Goal: Task Accomplishment & Management: Use online tool/utility

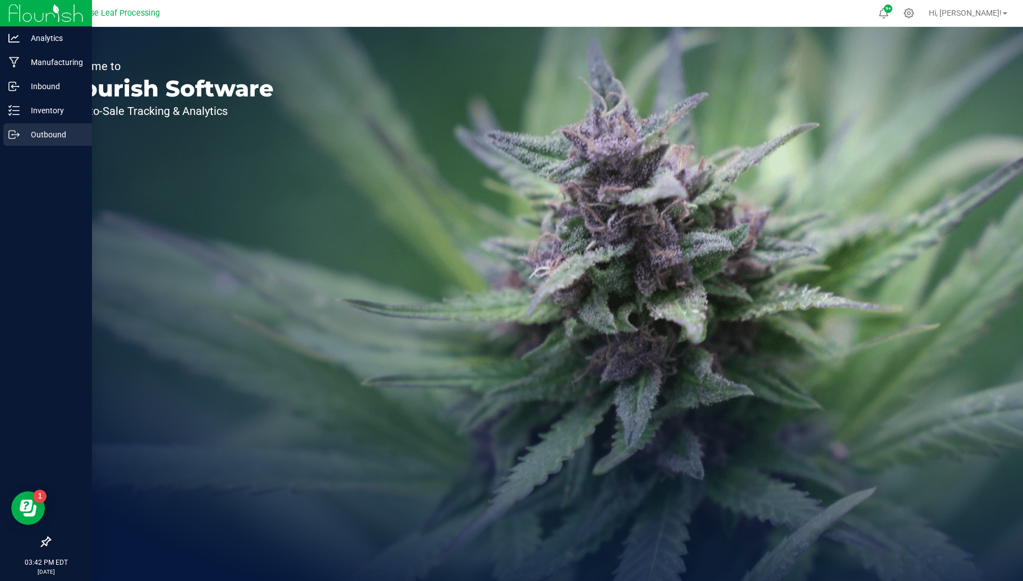
click at [42, 137] on p "Outbound" at bounding box center [53, 134] width 67 height 13
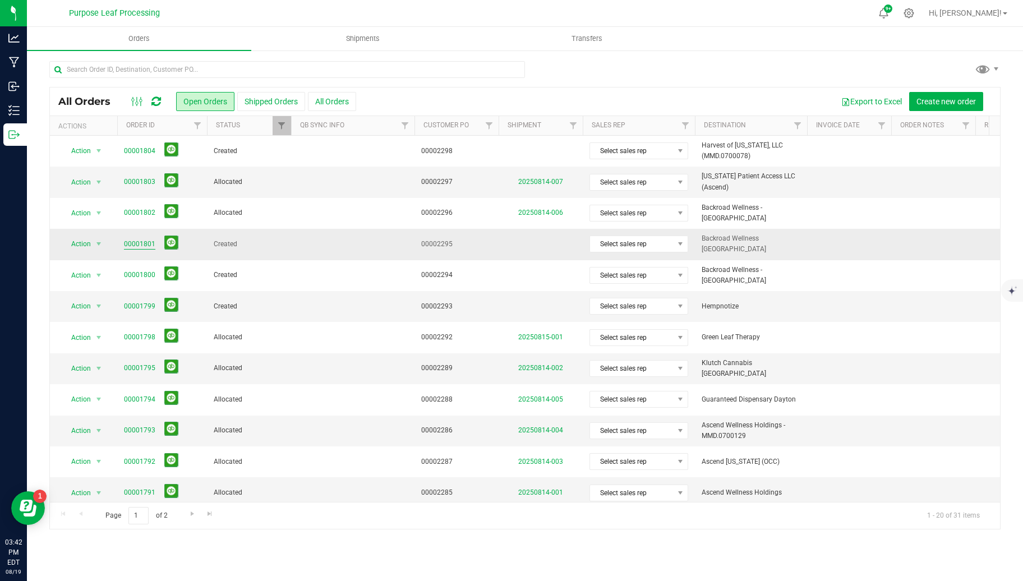
click at [134, 244] on link "00001801" at bounding box center [139, 244] width 31 height 11
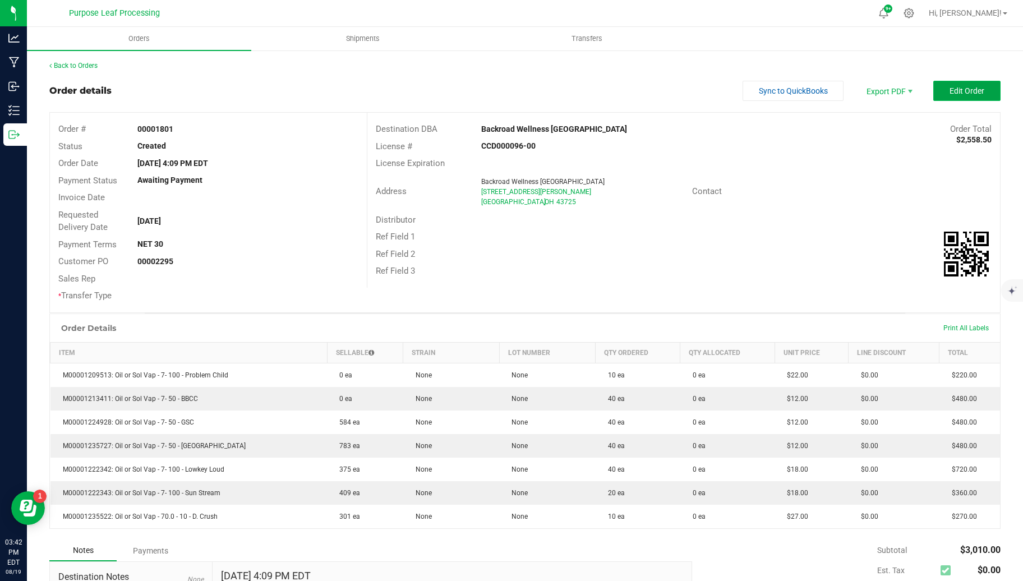
click at [962, 98] on button "Edit Order" at bounding box center [967, 91] width 67 height 20
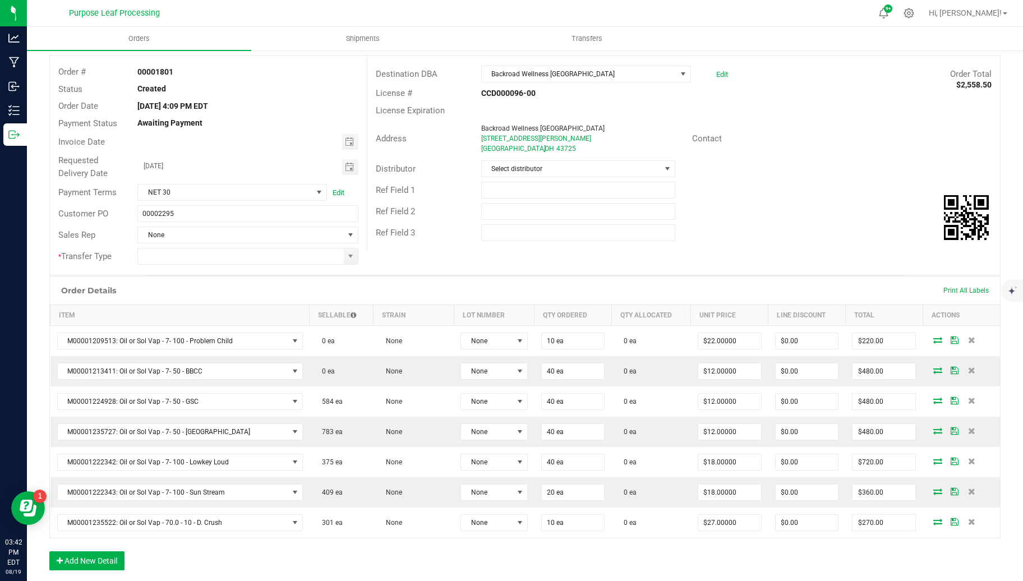
scroll to position [75, 0]
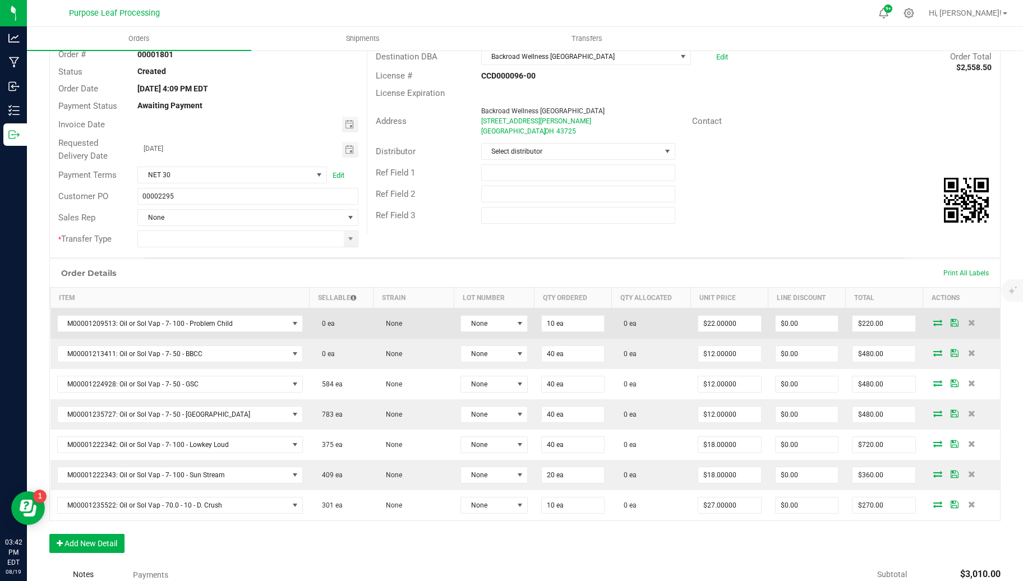
click at [934, 321] on icon at bounding box center [938, 322] width 9 height 7
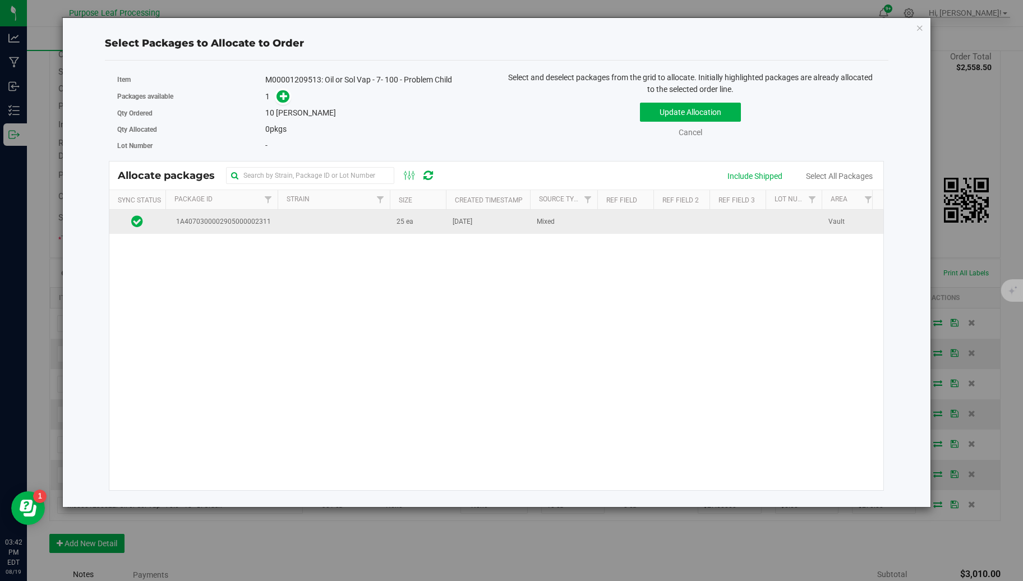
click at [284, 219] on td at bounding box center [334, 222] width 112 height 24
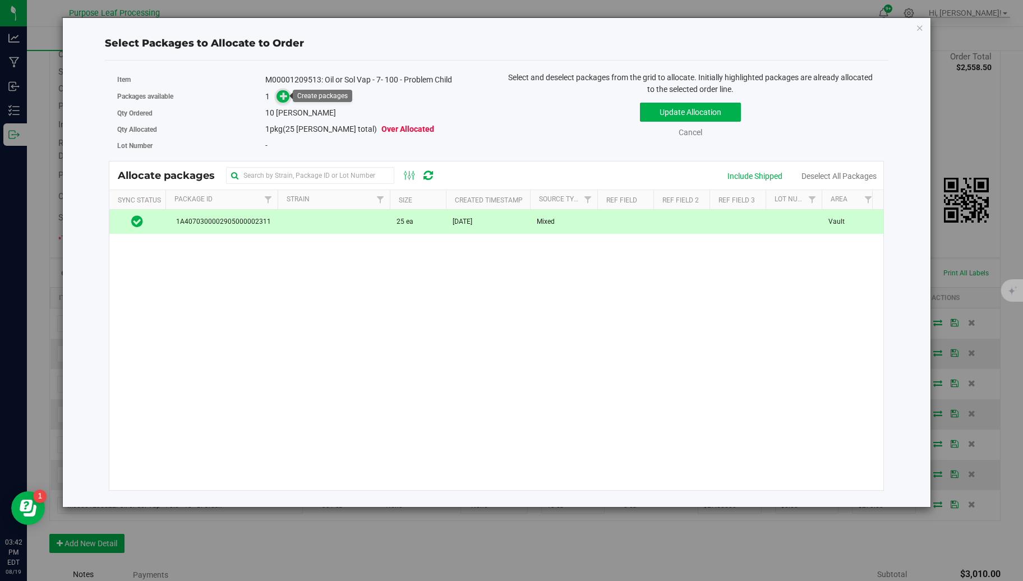
click at [280, 100] on icon at bounding box center [284, 96] width 8 height 8
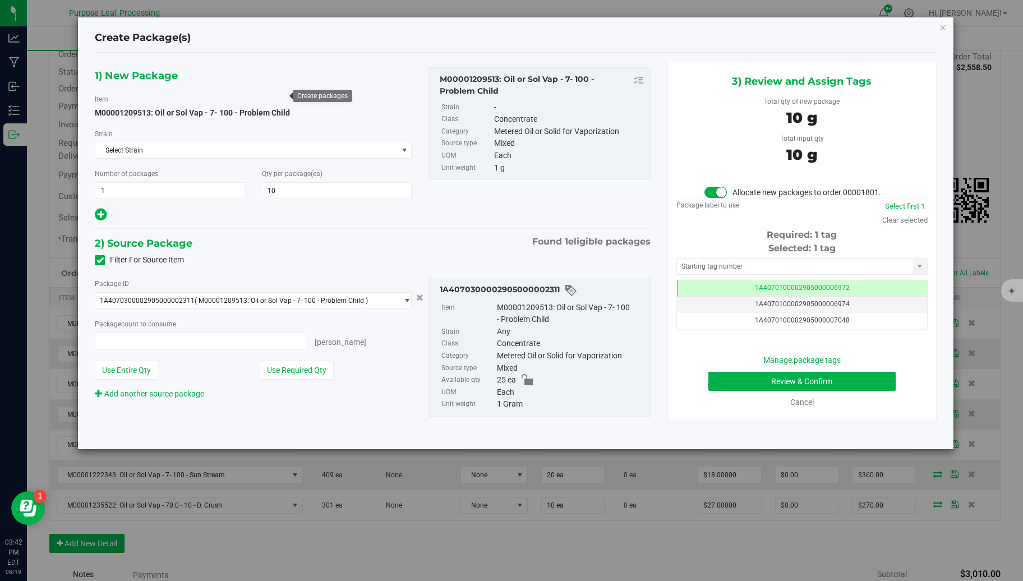
type input "10 ea"
click at [771, 267] on input "text" at bounding box center [795, 267] width 236 height 16
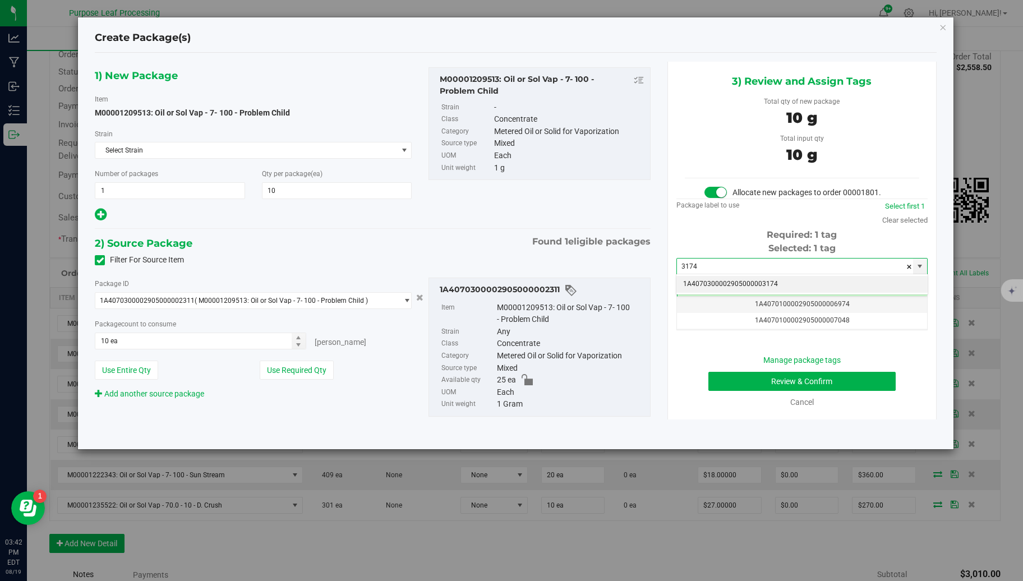
click at [751, 280] on li "1A4070300002905000003174" at bounding box center [802, 284] width 251 height 17
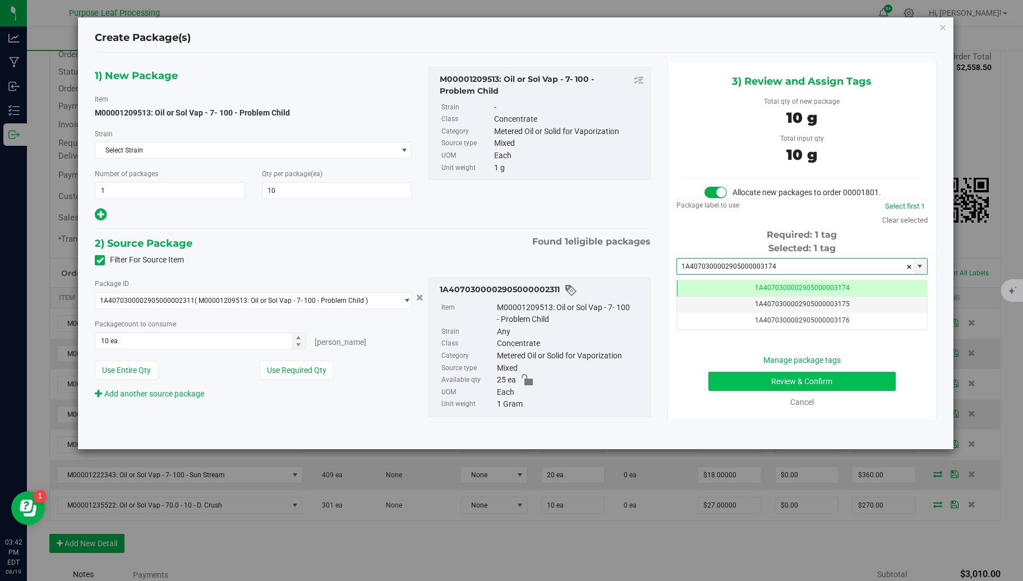
type input "1A4070300002905000003174"
click at [848, 374] on button "Review & Confirm" at bounding box center [803, 381] width 188 height 19
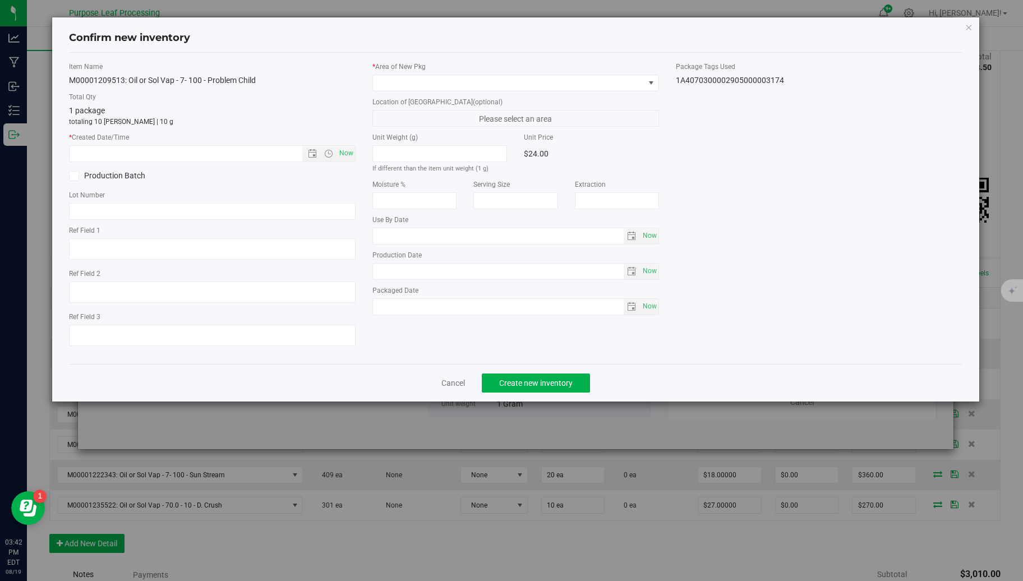
type input "[DATE]"
click at [348, 153] on span "Now" at bounding box center [346, 153] width 19 height 16
type input "[DATE] 3:43 PM"
click at [430, 80] on span at bounding box center [509, 83] width 272 height 16
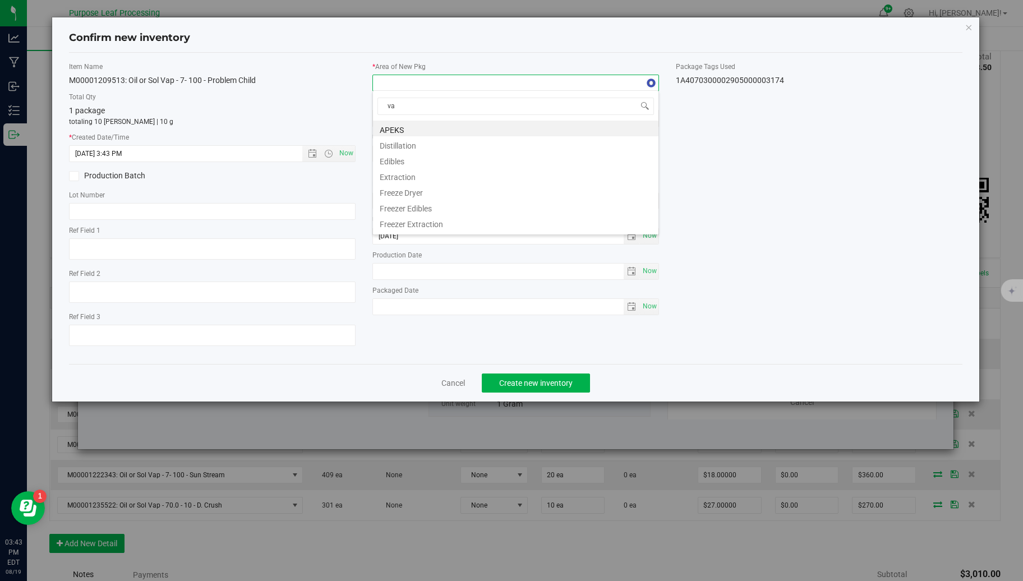
type input "vau"
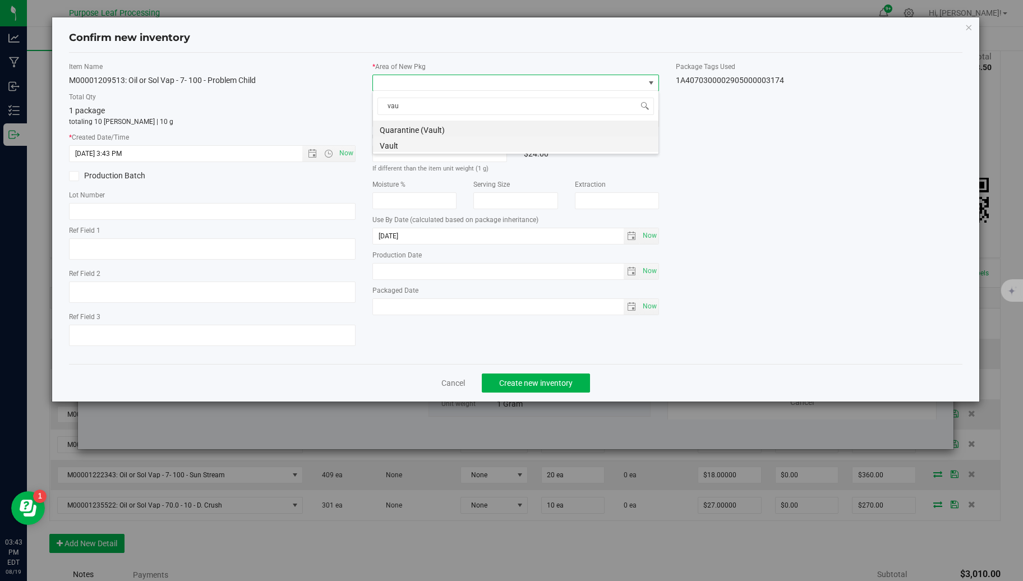
click at [406, 146] on li "Vault" at bounding box center [516, 144] width 286 height 16
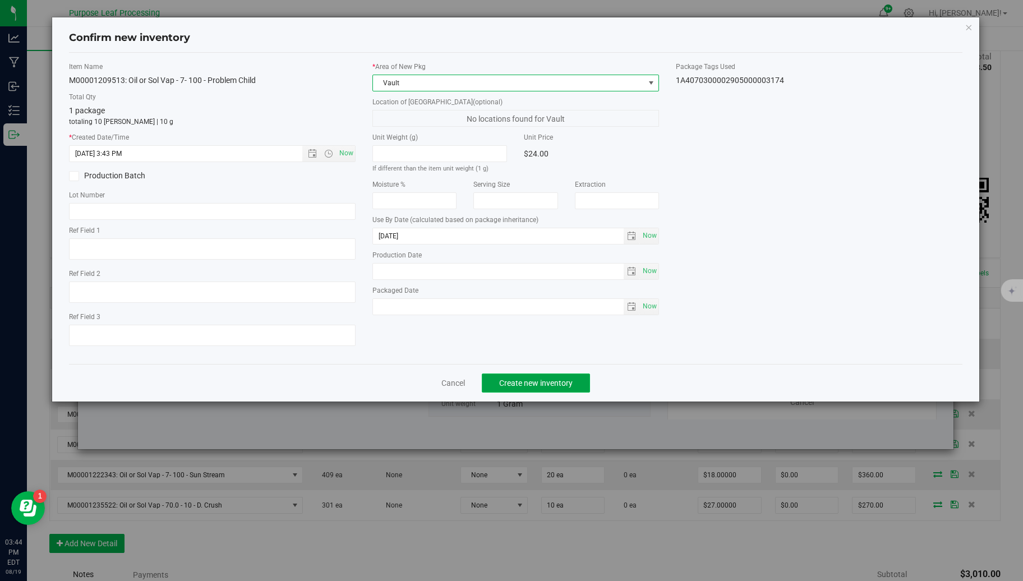
click at [517, 391] on button "Create new inventory" at bounding box center [536, 383] width 108 height 19
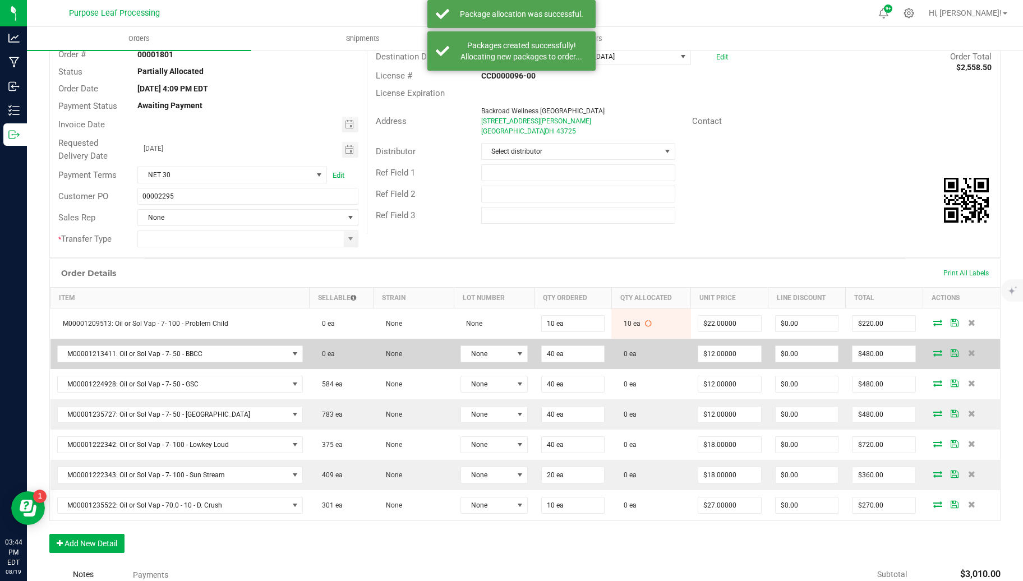
click at [934, 350] on icon at bounding box center [938, 353] width 9 height 7
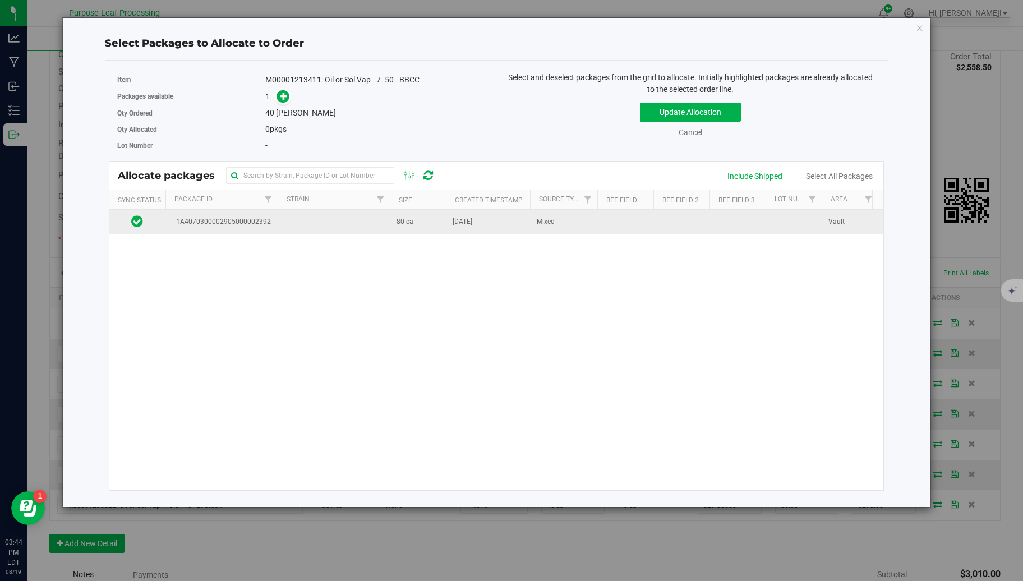
click at [274, 219] on td "1A4070300002905000002392" at bounding box center [222, 222] width 112 height 24
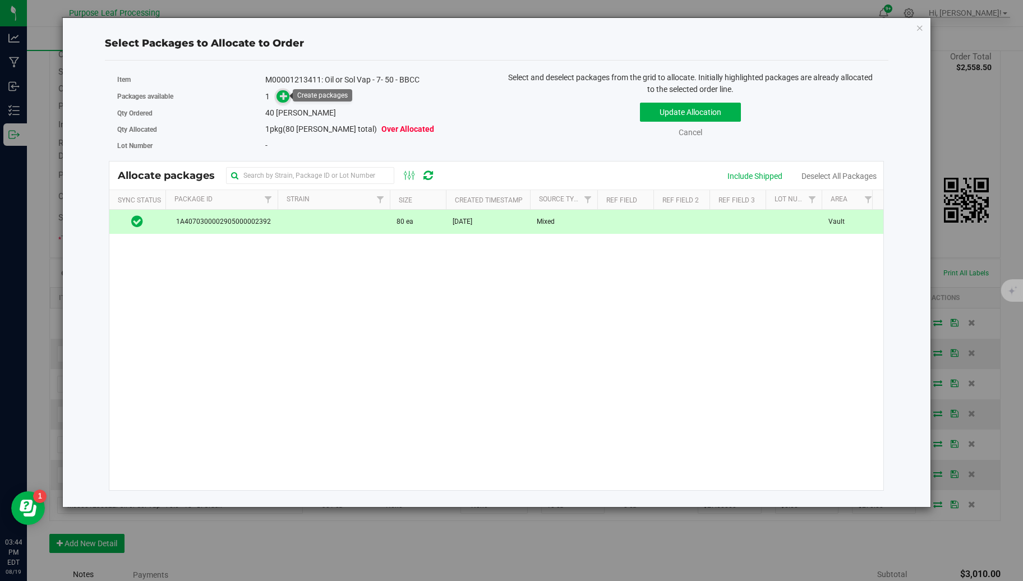
click at [283, 94] on icon at bounding box center [284, 96] width 8 height 8
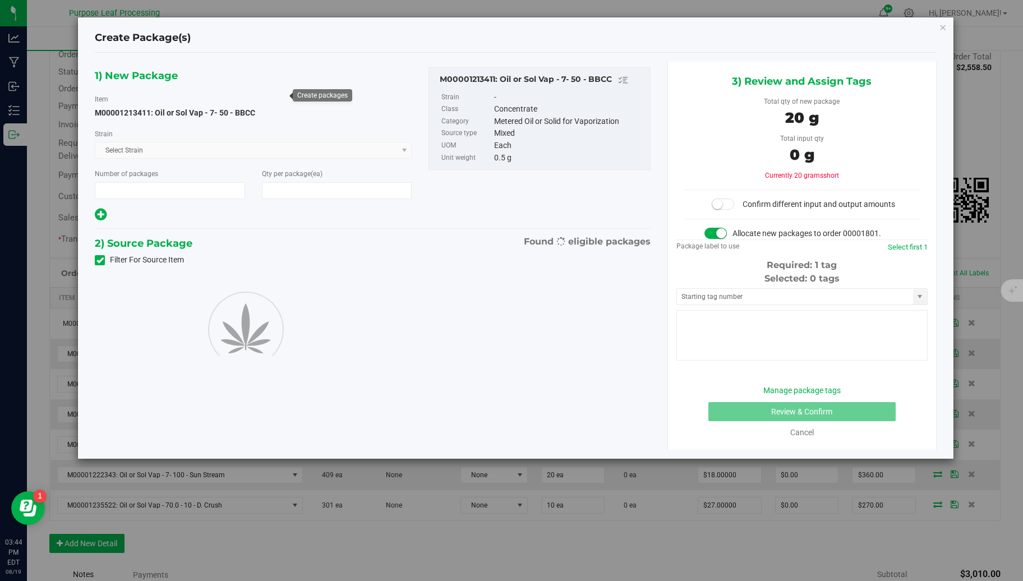
type input "1"
type input "40"
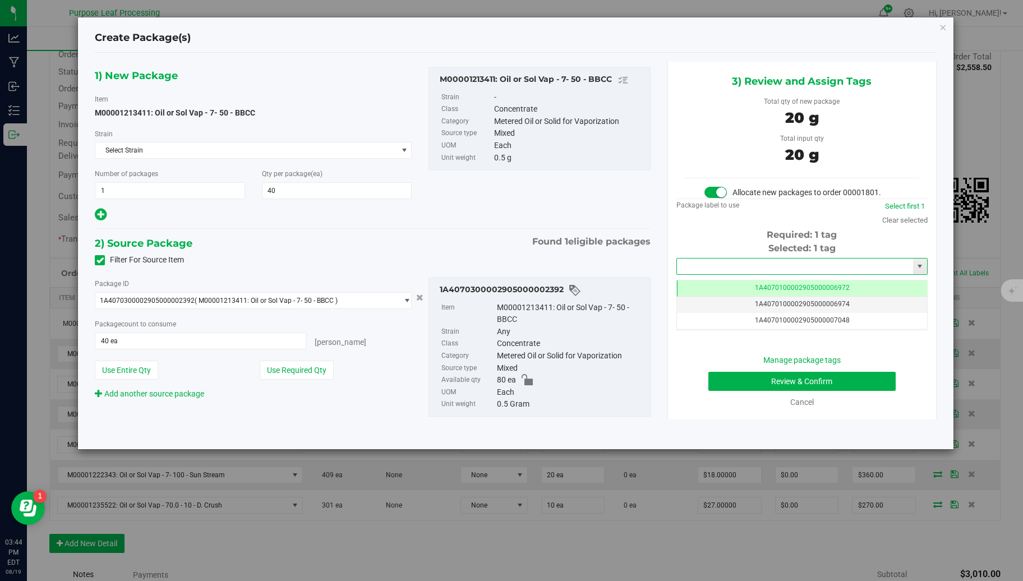
click at [737, 266] on input "text" at bounding box center [795, 267] width 236 height 16
click at [718, 281] on li "1A4070300002905000003175" at bounding box center [802, 284] width 251 height 17
type input "1A4070300002905000003175"
click at [856, 376] on button "Review & Confirm" at bounding box center [803, 381] width 188 height 19
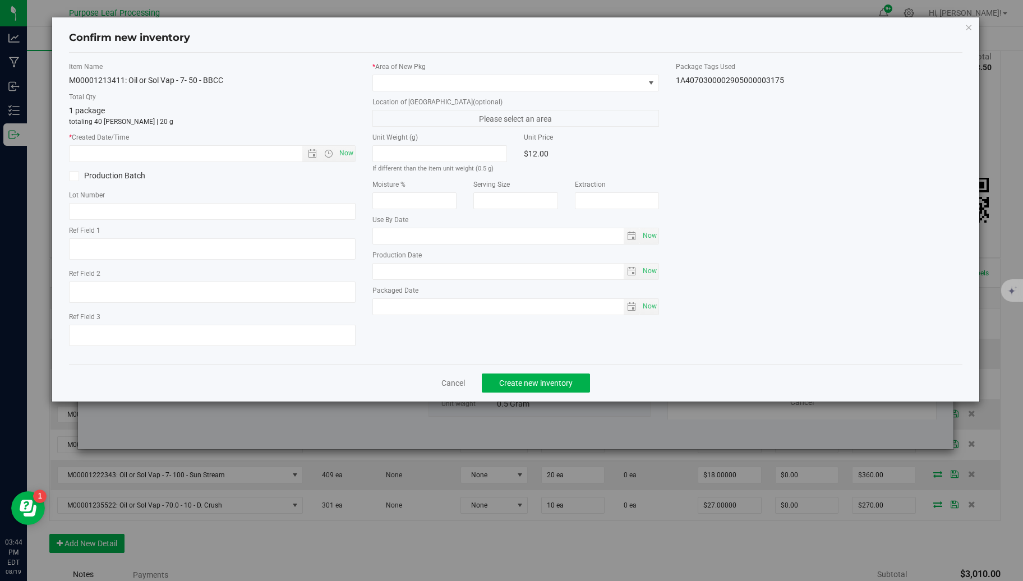
type input "[DATE]"
click at [349, 150] on span "Now" at bounding box center [346, 153] width 19 height 16
type input "[DATE] 3:44 PM"
click at [433, 83] on span at bounding box center [509, 83] width 272 height 16
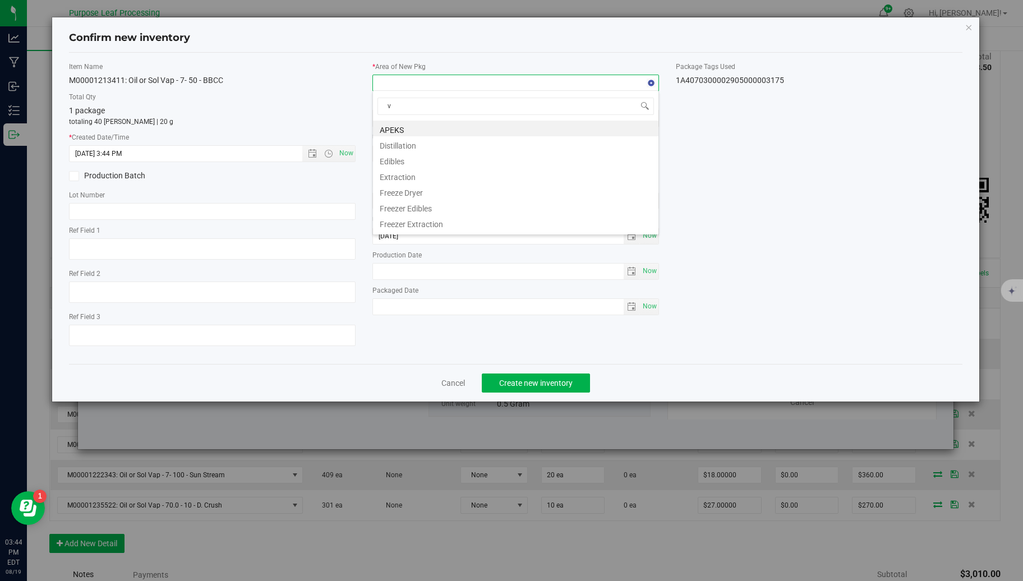
type input "va"
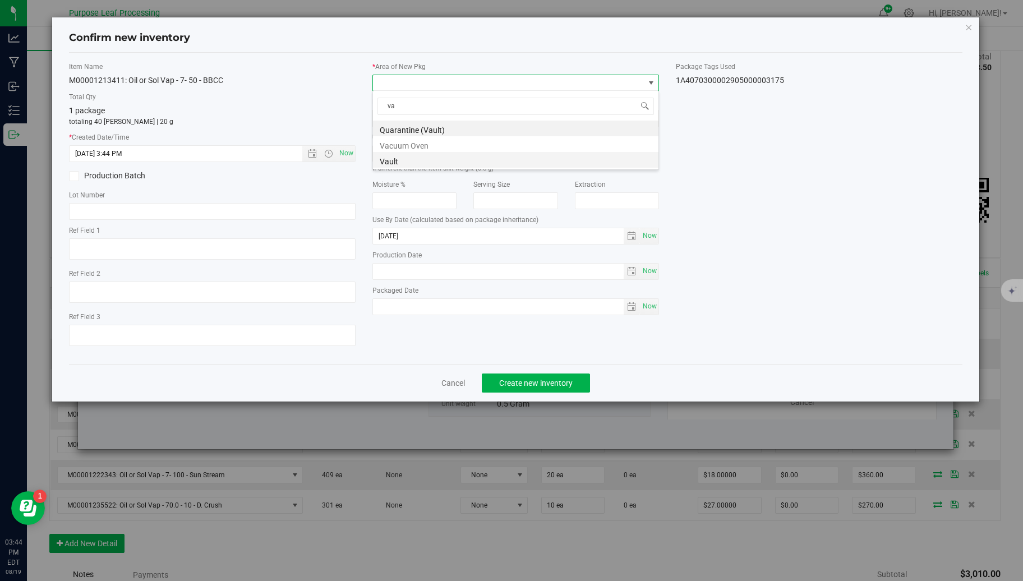
click at [412, 162] on li "Vault" at bounding box center [516, 160] width 286 height 16
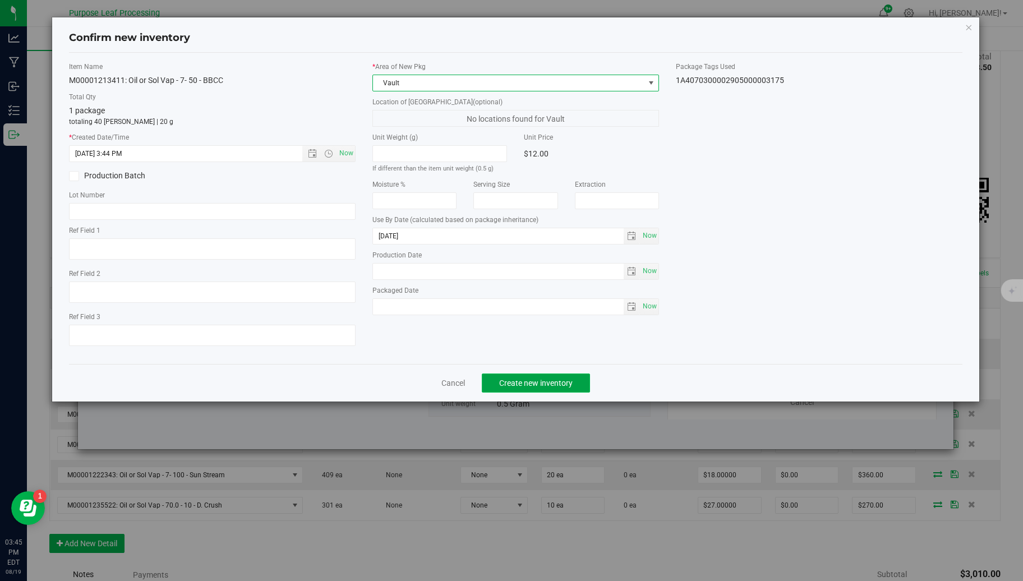
click at [559, 381] on span "Create new inventory" at bounding box center [536, 383] width 74 height 9
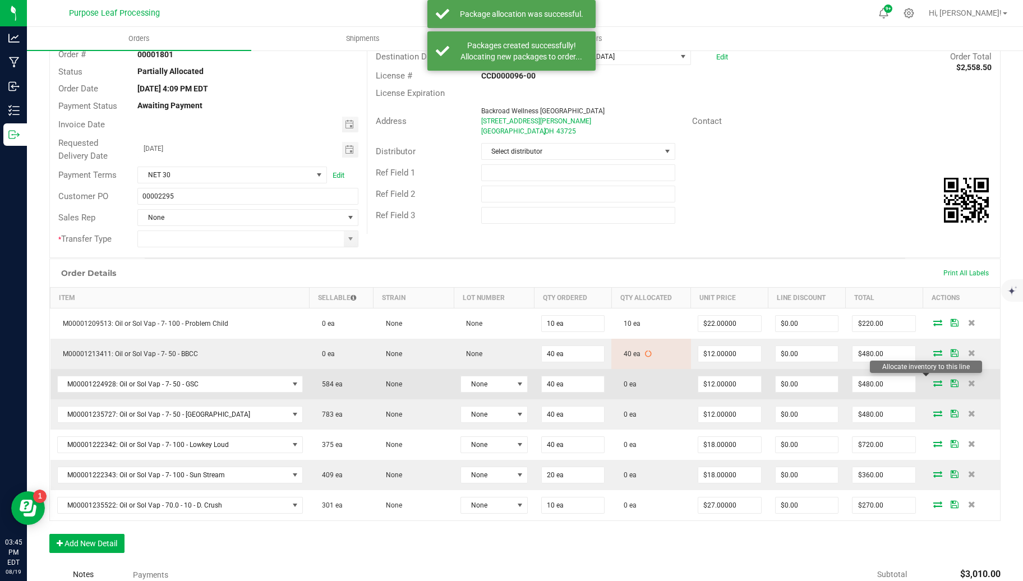
click at [934, 382] on icon at bounding box center [938, 383] width 9 height 7
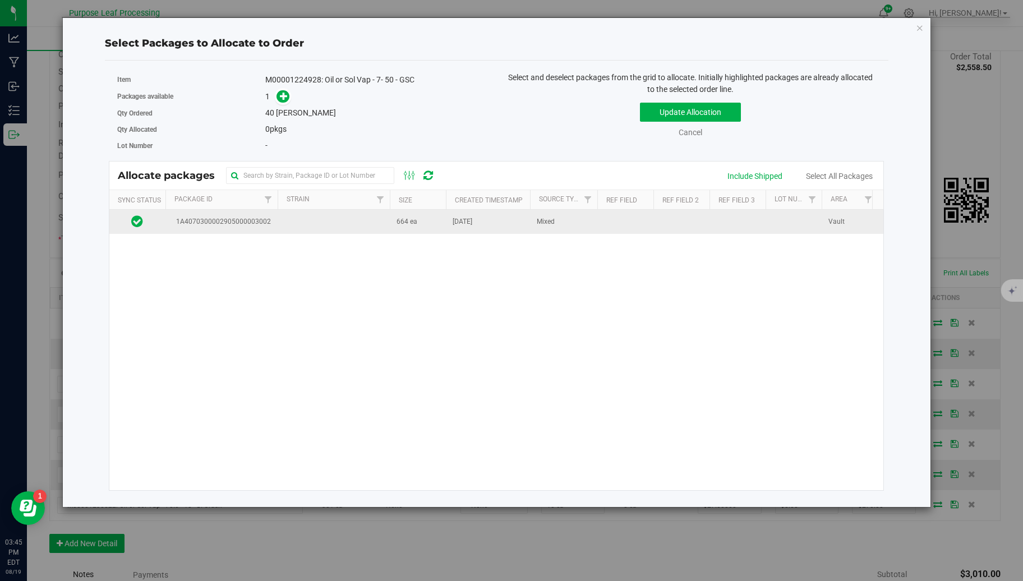
click at [333, 226] on td at bounding box center [334, 222] width 112 height 24
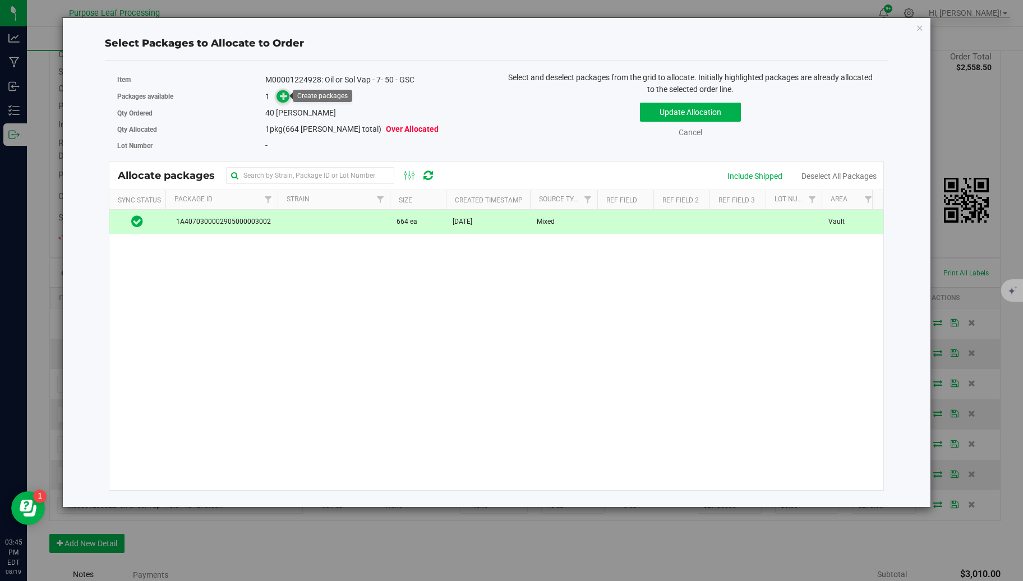
click at [283, 94] on icon at bounding box center [284, 96] width 8 height 8
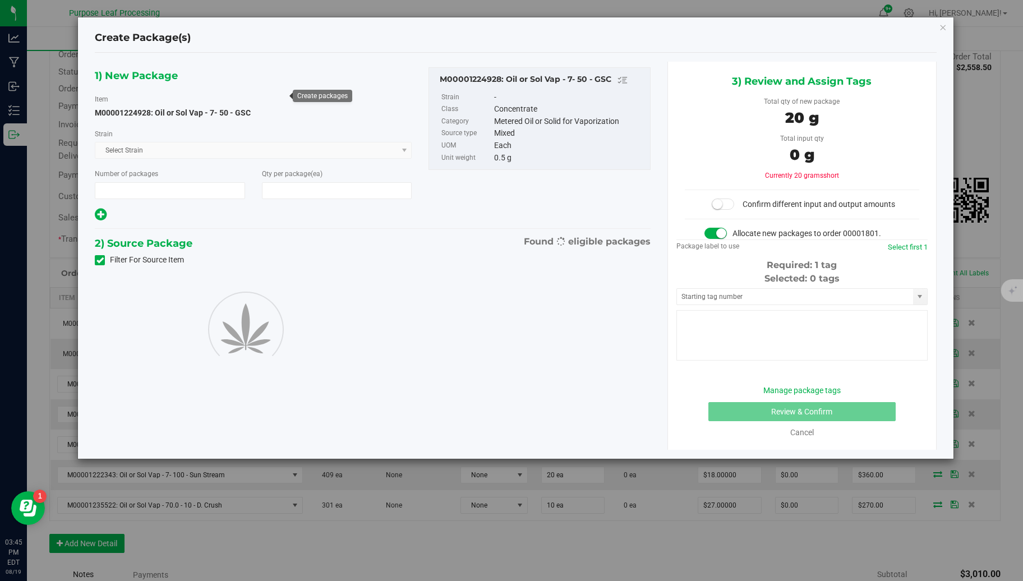
type input "1"
type input "40"
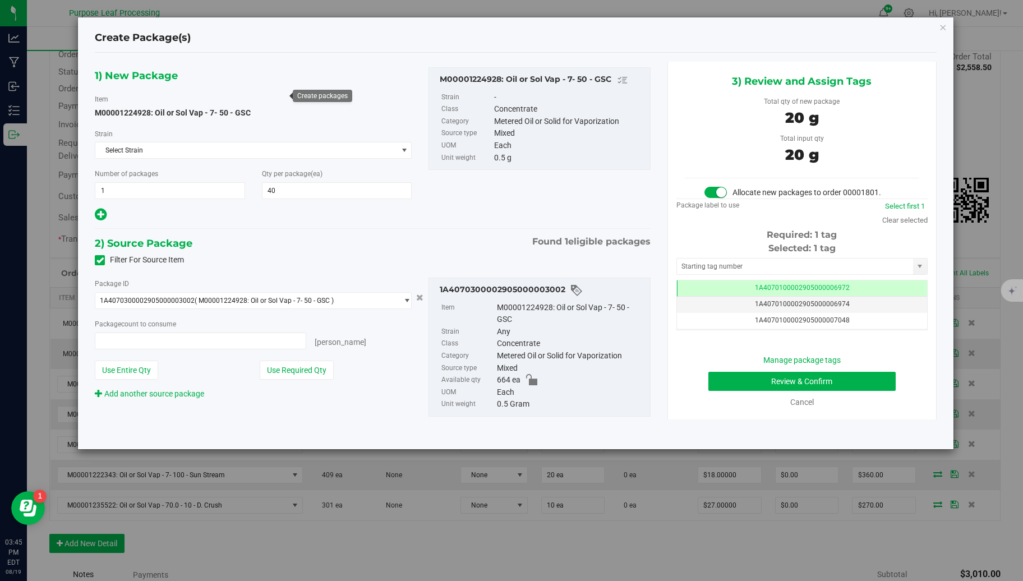
type input "40 ea"
click at [762, 264] on input "text" at bounding box center [795, 267] width 236 height 16
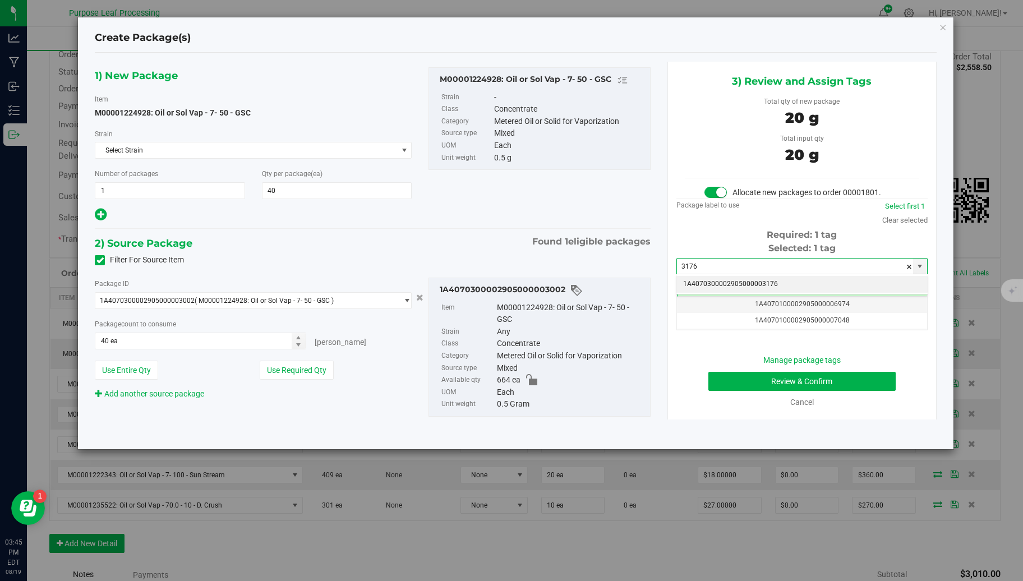
click at [747, 283] on li "1A4070300002905000003176" at bounding box center [802, 284] width 251 height 17
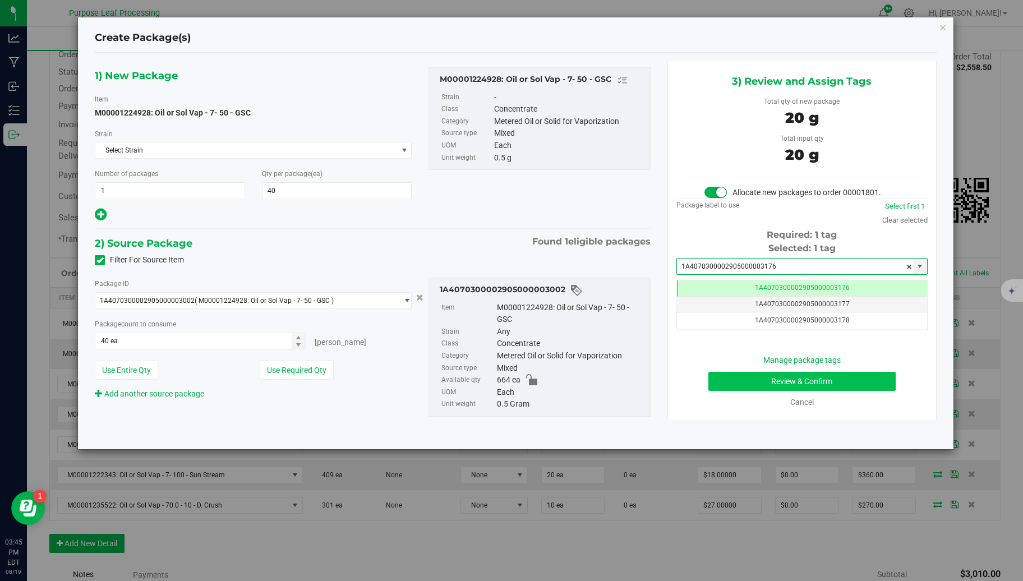
type input "1A4070300002905000003176"
click at [871, 382] on button "Review & Confirm" at bounding box center [803, 381] width 188 height 19
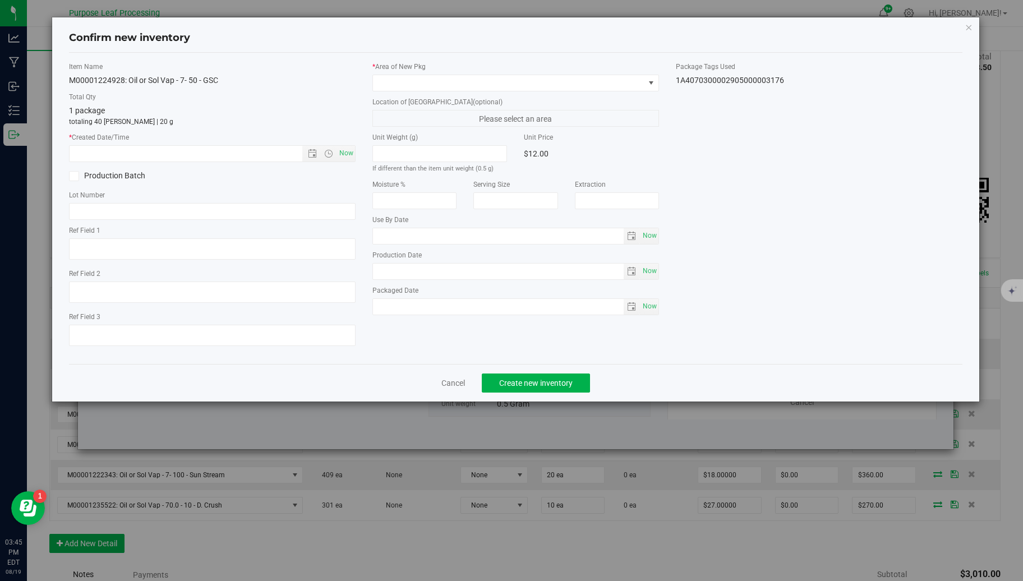
type input "[DATE]"
click at [346, 147] on span "Now" at bounding box center [346, 153] width 19 height 16
type input "[DATE] 3:45 PM"
click at [419, 88] on span at bounding box center [509, 83] width 272 height 16
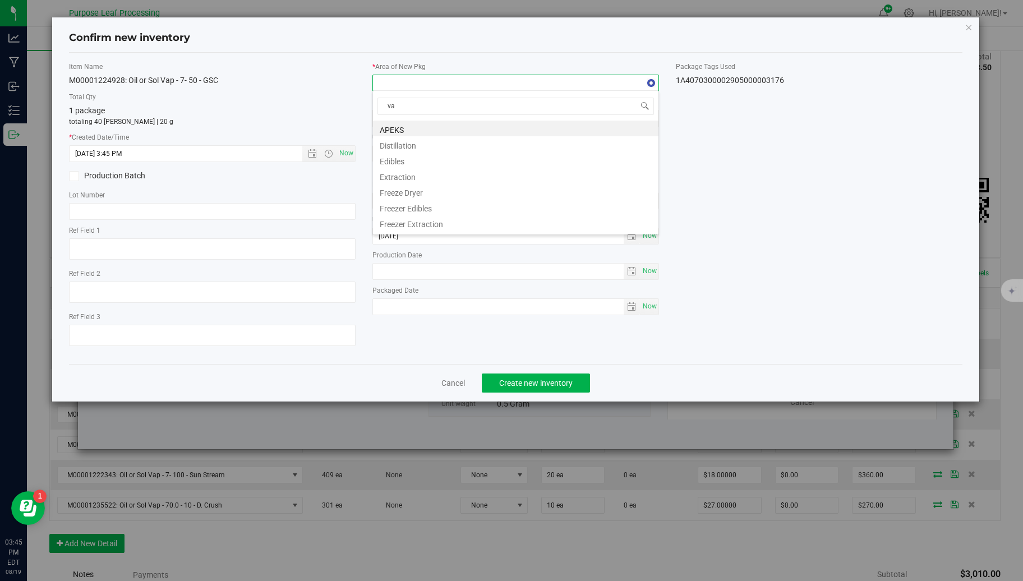
type input "vau"
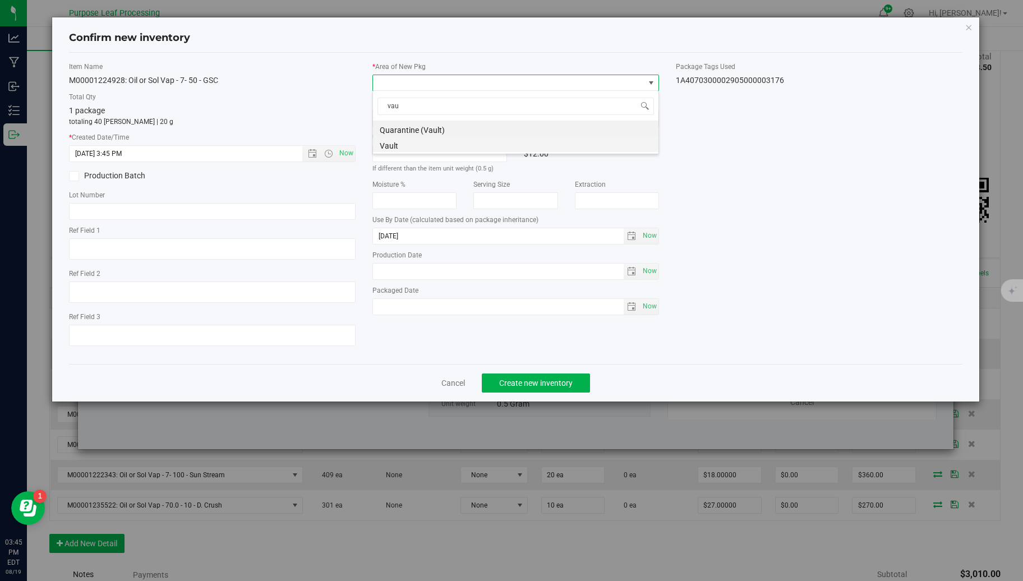
click at [411, 144] on li "Vault" at bounding box center [516, 144] width 286 height 16
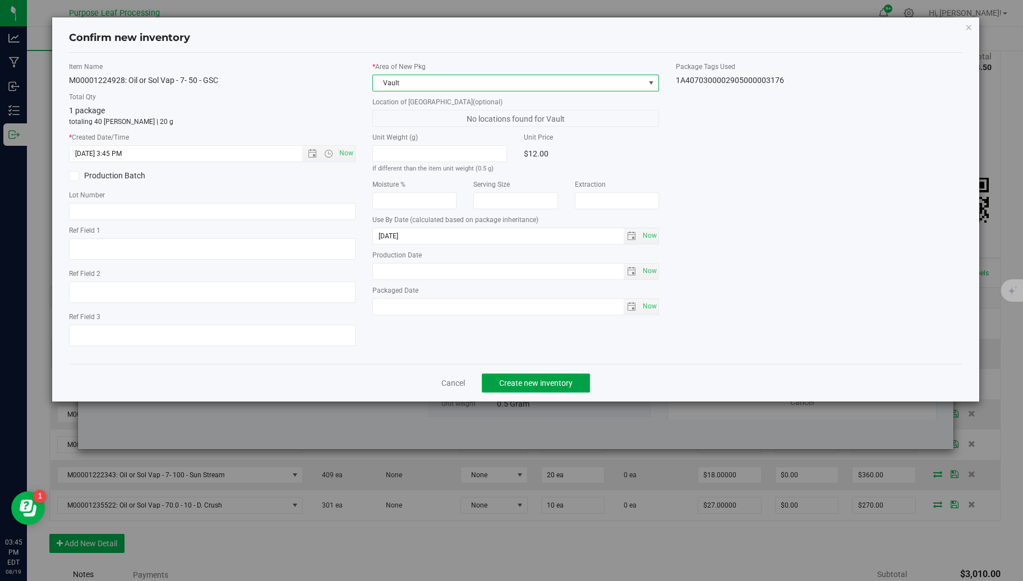
click at [551, 379] on span "Create new inventory" at bounding box center [536, 383] width 74 height 9
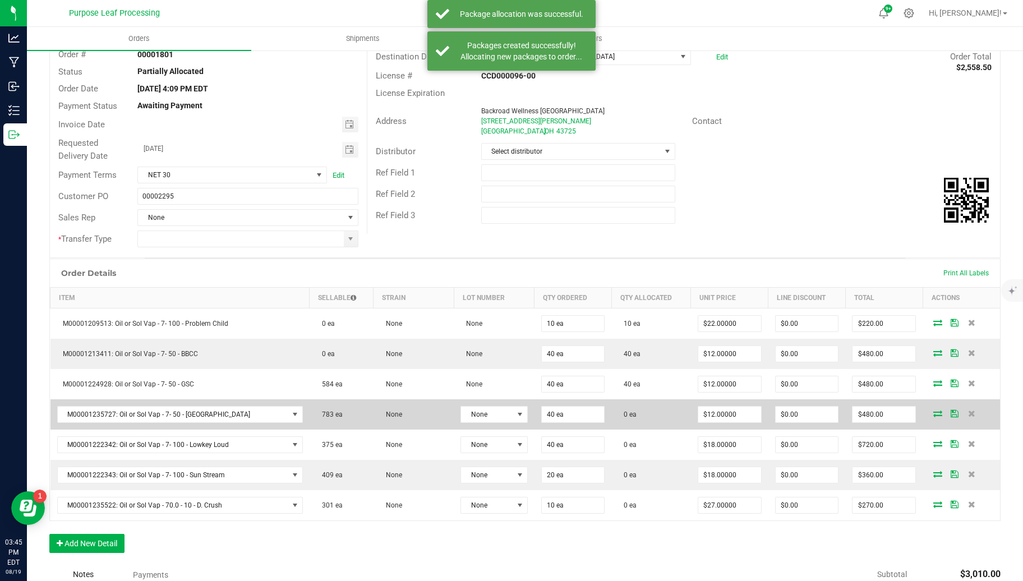
click at [934, 411] on icon at bounding box center [938, 413] width 9 height 7
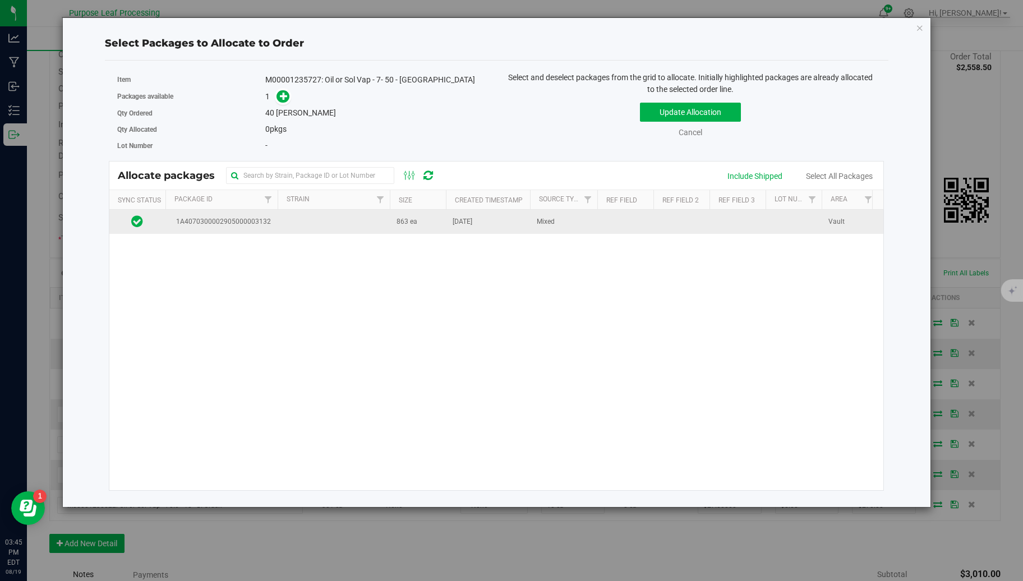
click at [270, 217] on span "1A4070300002905000003132" at bounding box center [221, 222] width 99 height 11
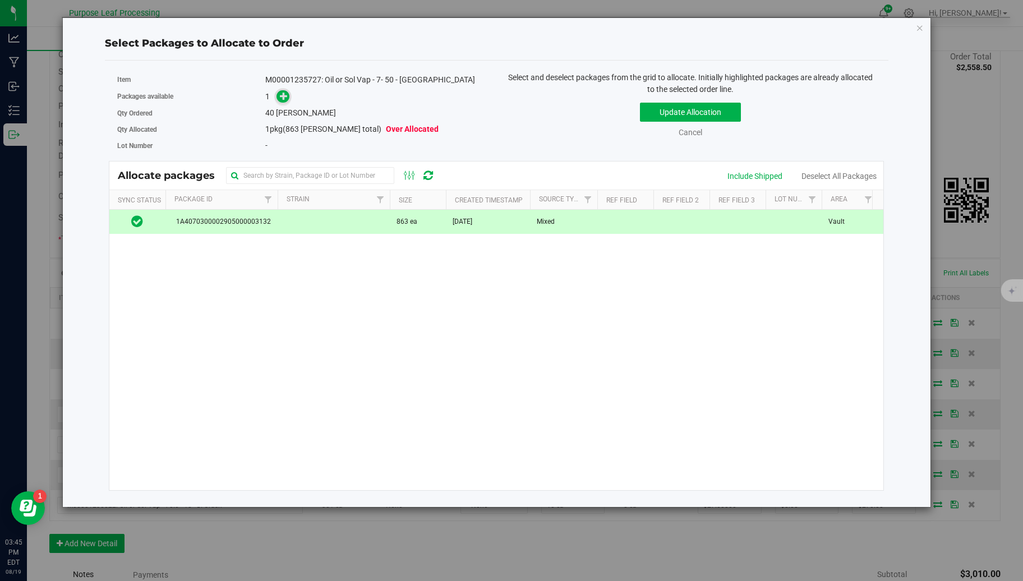
click at [281, 97] on icon at bounding box center [284, 96] width 8 height 8
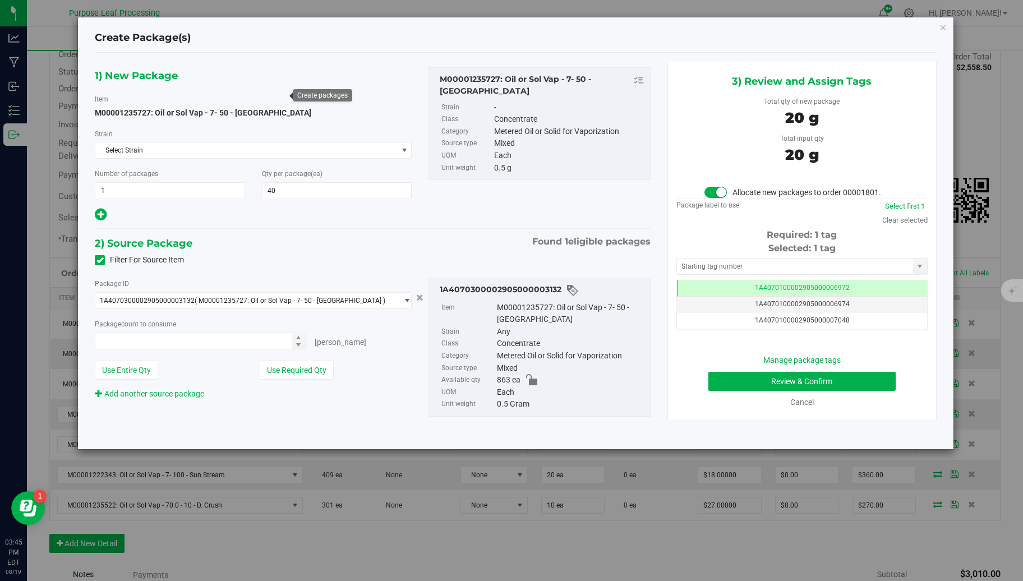
type input "40 ea"
click at [739, 266] on input "text" at bounding box center [795, 267] width 236 height 16
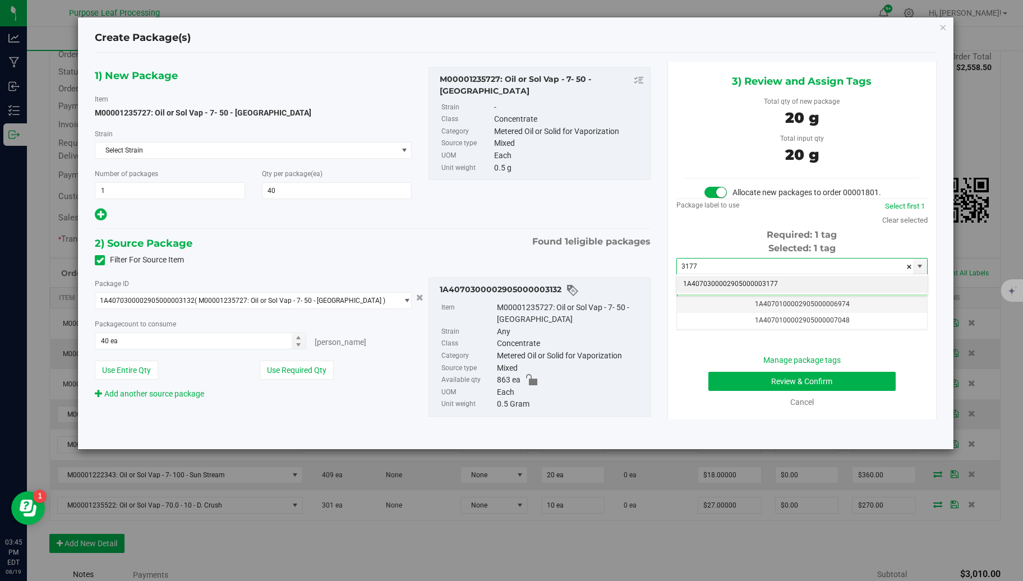
click at [741, 283] on li "1A4070300002905000003177" at bounding box center [802, 284] width 251 height 17
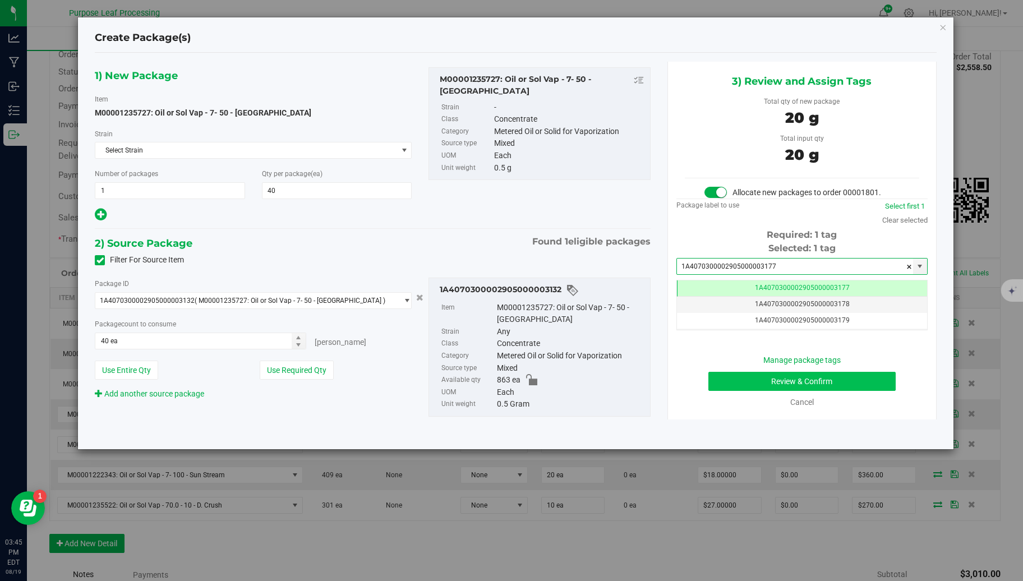
type input "1A4070300002905000003177"
click at [867, 386] on button "Review & Confirm" at bounding box center [803, 381] width 188 height 19
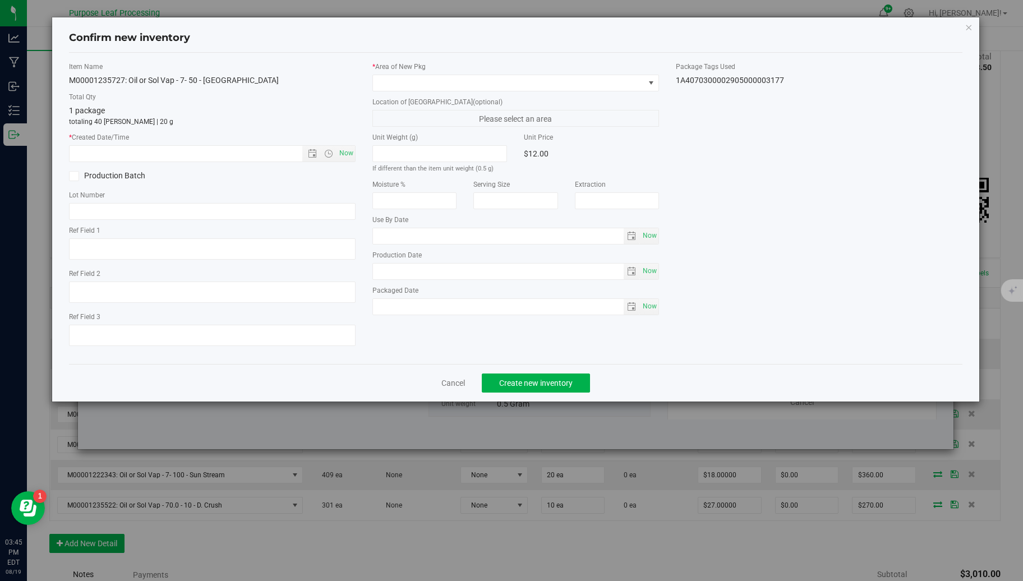
type input "[DATE]"
click at [348, 154] on span "Now" at bounding box center [346, 153] width 19 height 16
type input "[DATE] 3:45 PM"
click at [417, 89] on span at bounding box center [509, 83] width 272 height 16
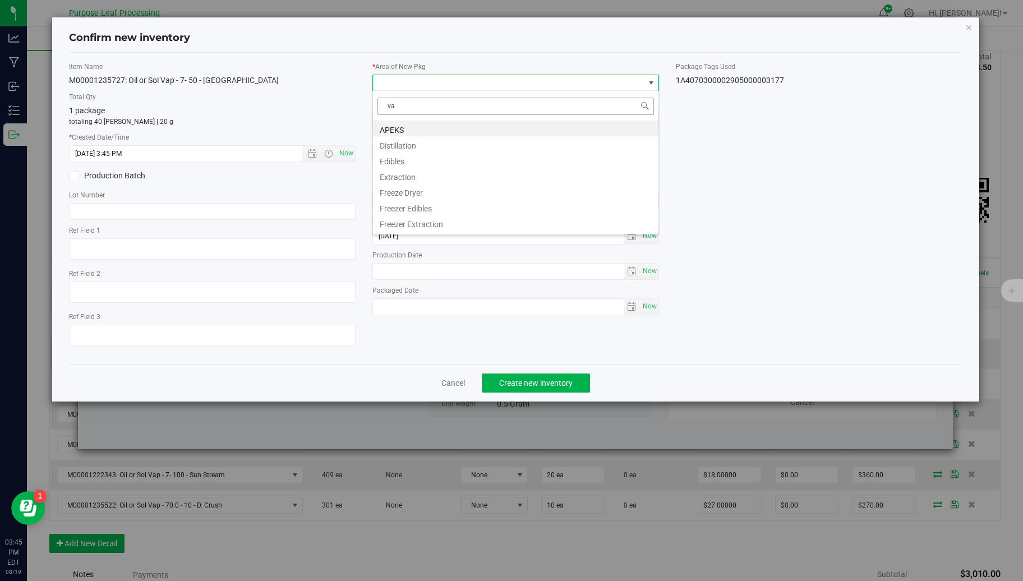
type input "vau"
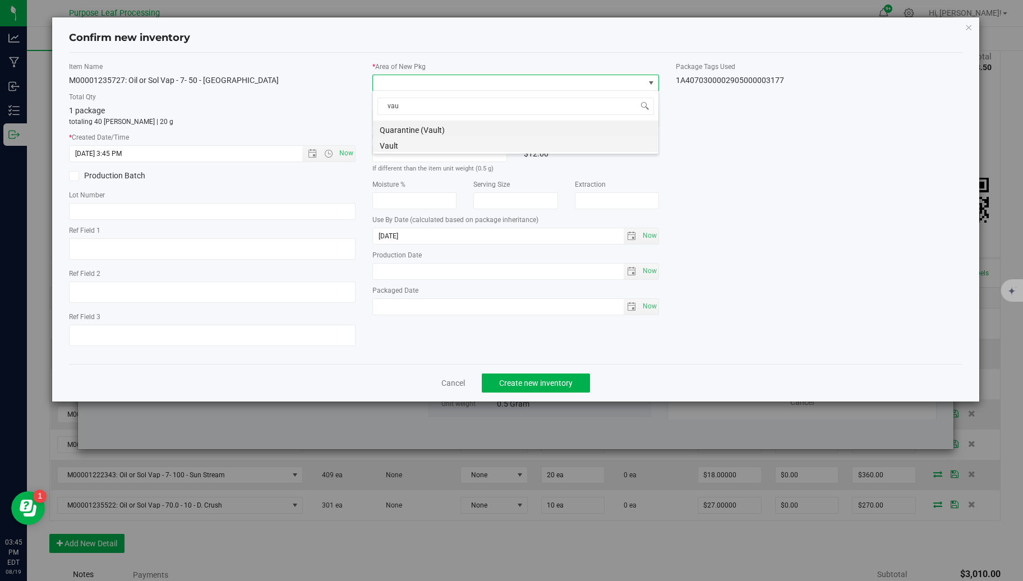
click at [413, 149] on li "Vault" at bounding box center [516, 144] width 286 height 16
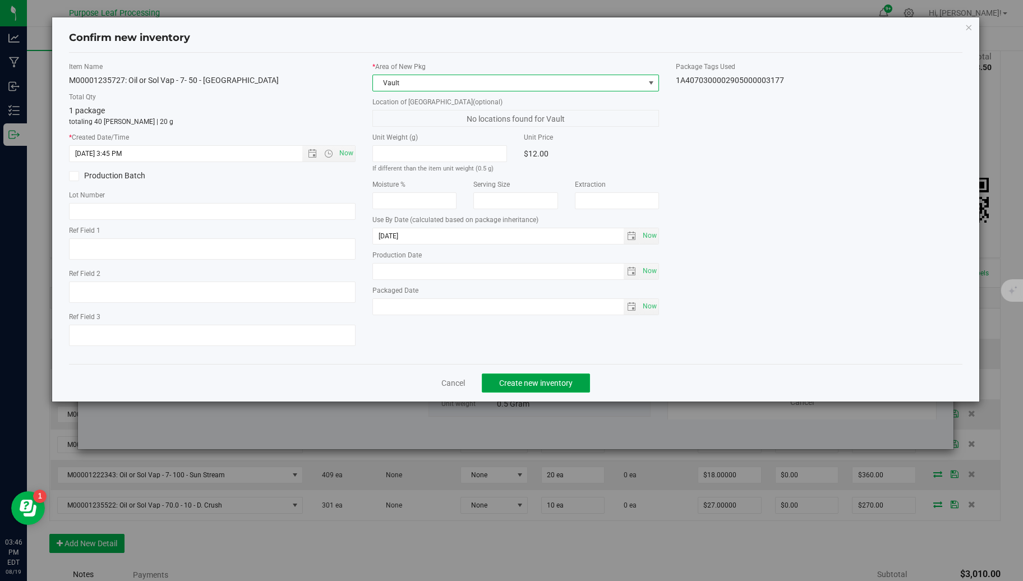
click at [543, 387] on span "Create new inventory" at bounding box center [536, 383] width 74 height 9
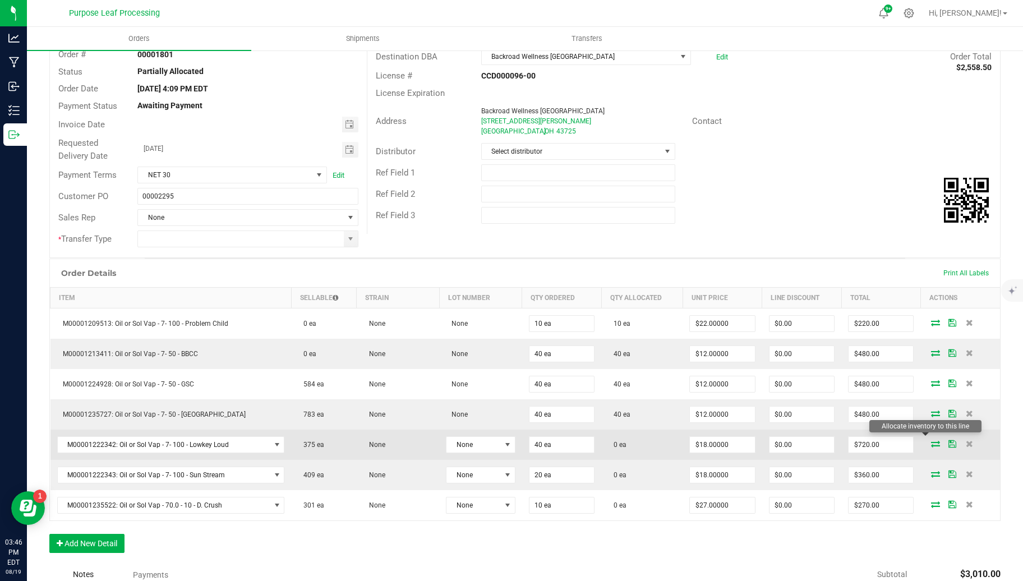
click at [931, 440] on icon at bounding box center [935, 443] width 9 height 7
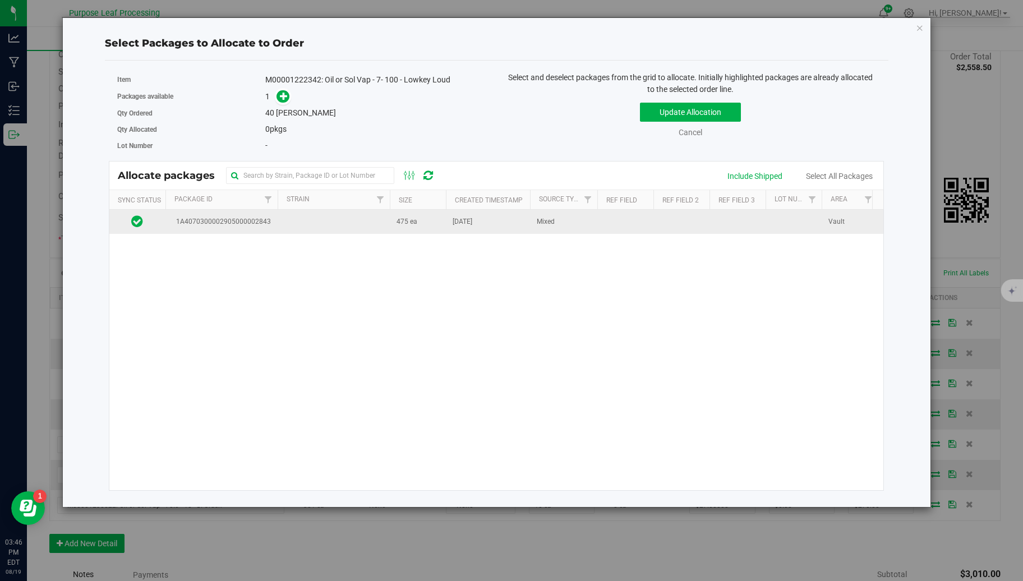
click at [270, 217] on td "1A4070300002905000002843" at bounding box center [222, 222] width 112 height 24
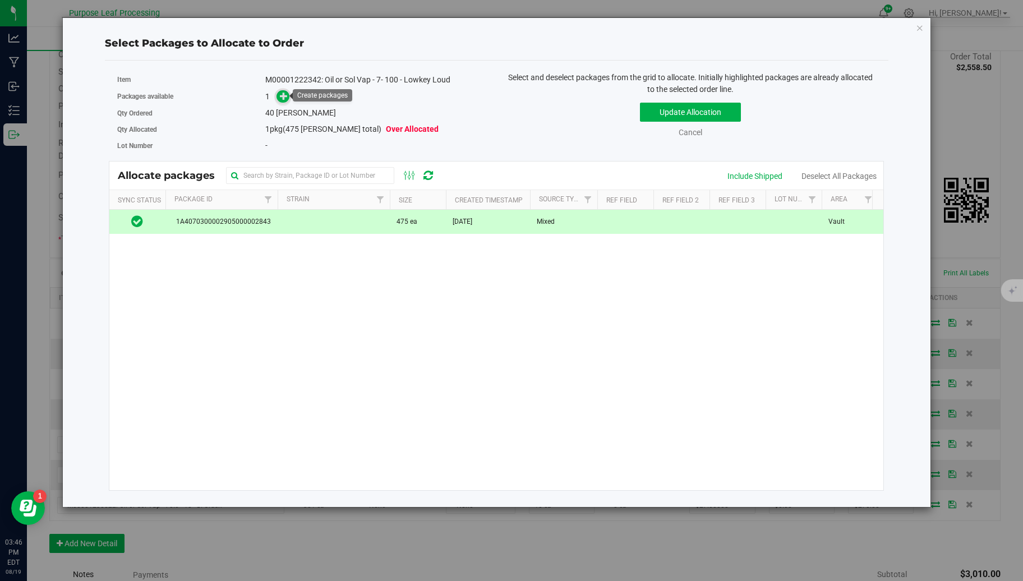
click at [287, 95] on icon at bounding box center [284, 96] width 8 height 8
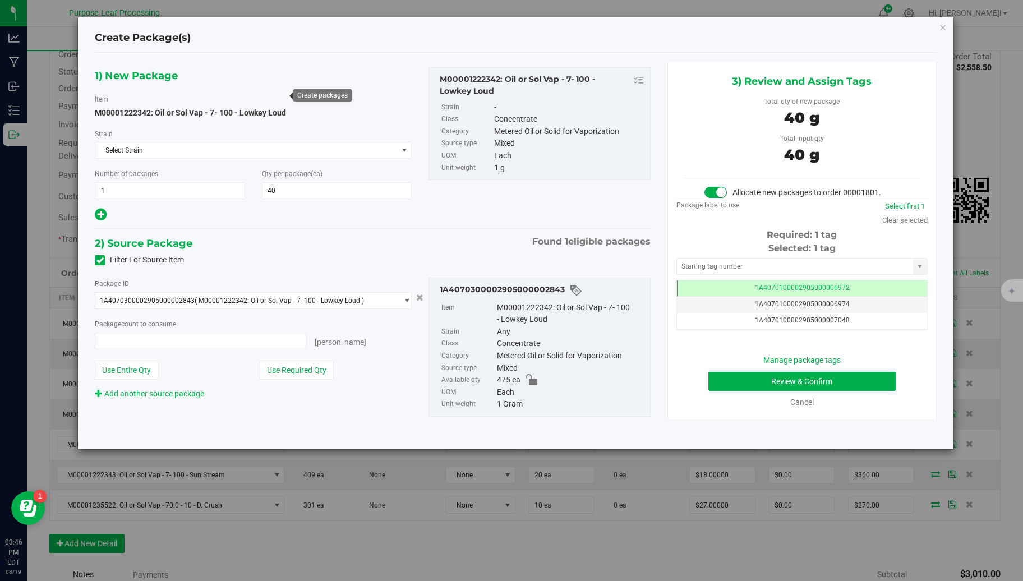
type input "40 ea"
click at [751, 267] on input "text" at bounding box center [795, 267] width 236 height 16
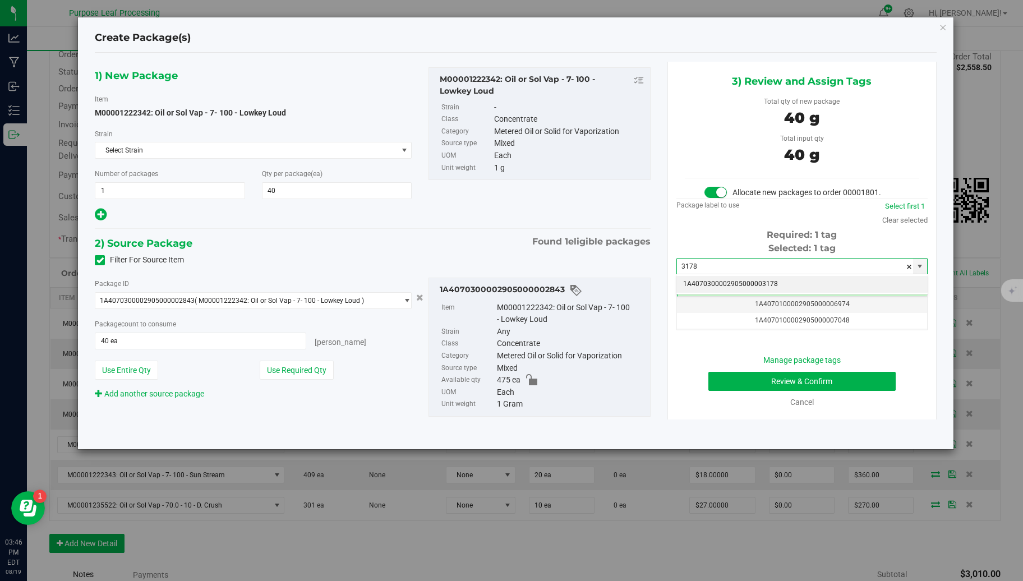
click at [727, 282] on li "1A4070300002905000003178" at bounding box center [802, 284] width 251 height 17
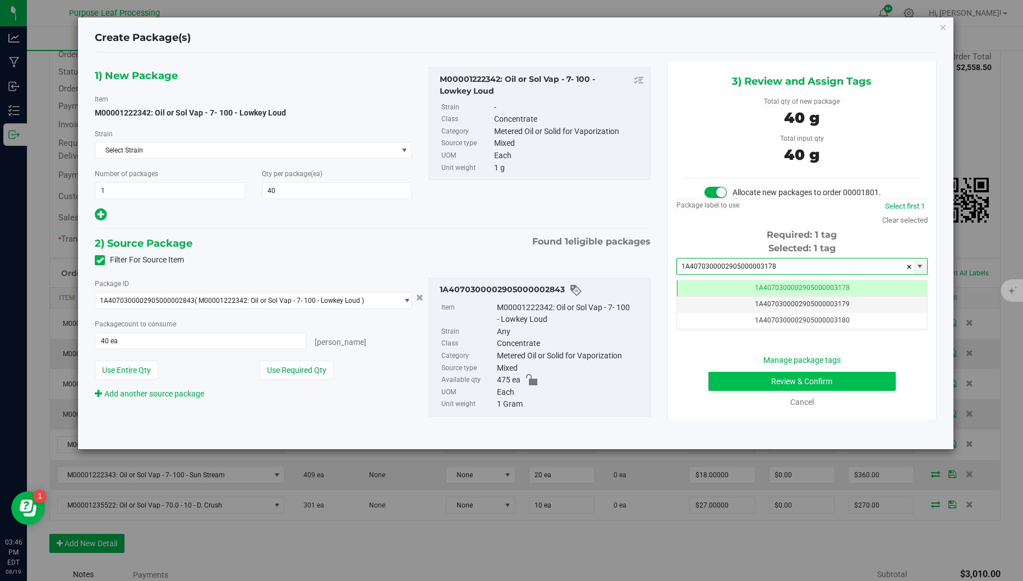
type input "1A4070300002905000003178"
click at [855, 379] on button "Review & Confirm" at bounding box center [803, 381] width 188 height 19
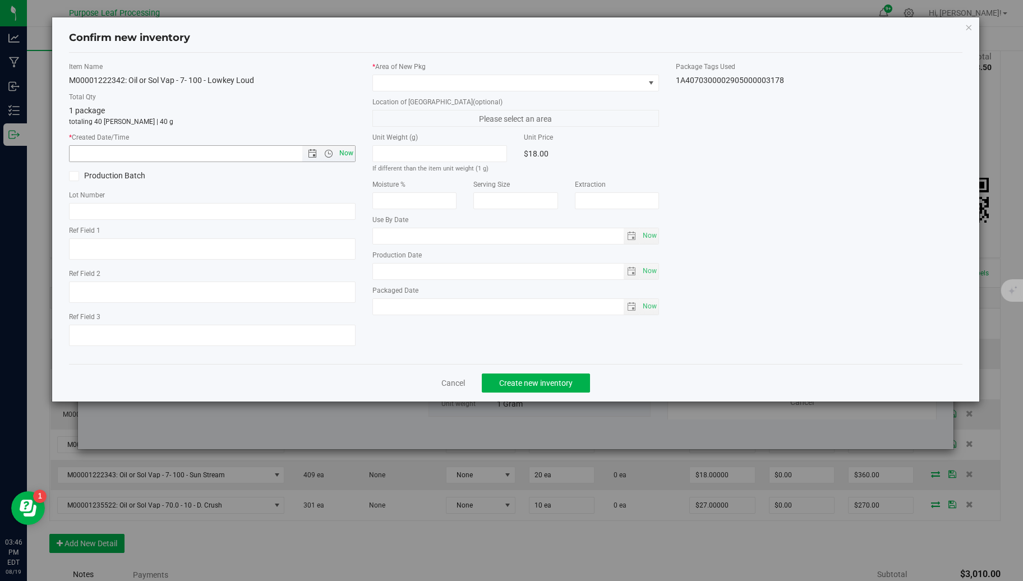
click at [355, 151] on span "Now" at bounding box center [346, 153] width 19 height 16
type input "[DATE] 3:46 PM"
click at [426, 79] on span at bounding box center [509, 83] width 272 height 16
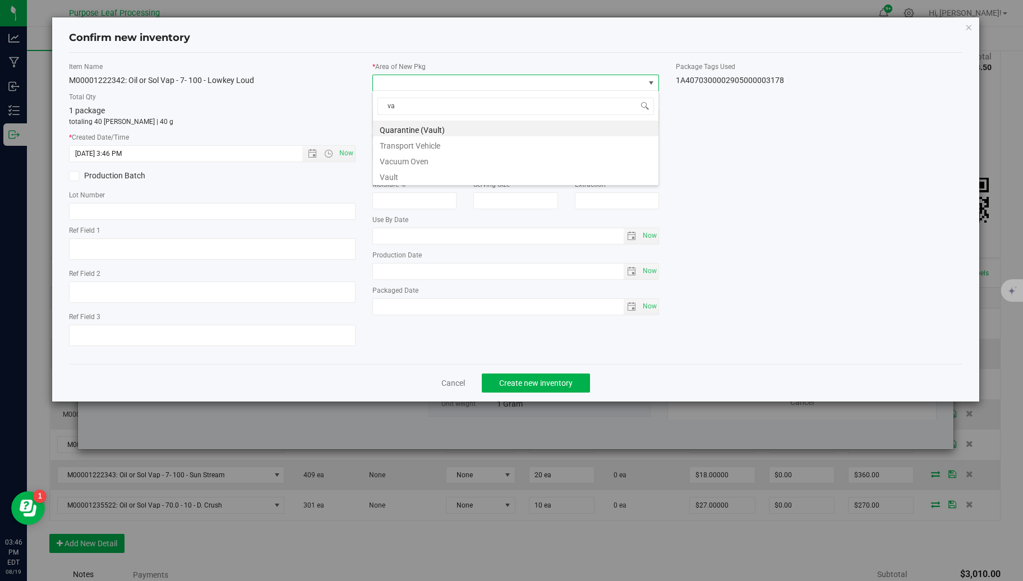
type input "vau"
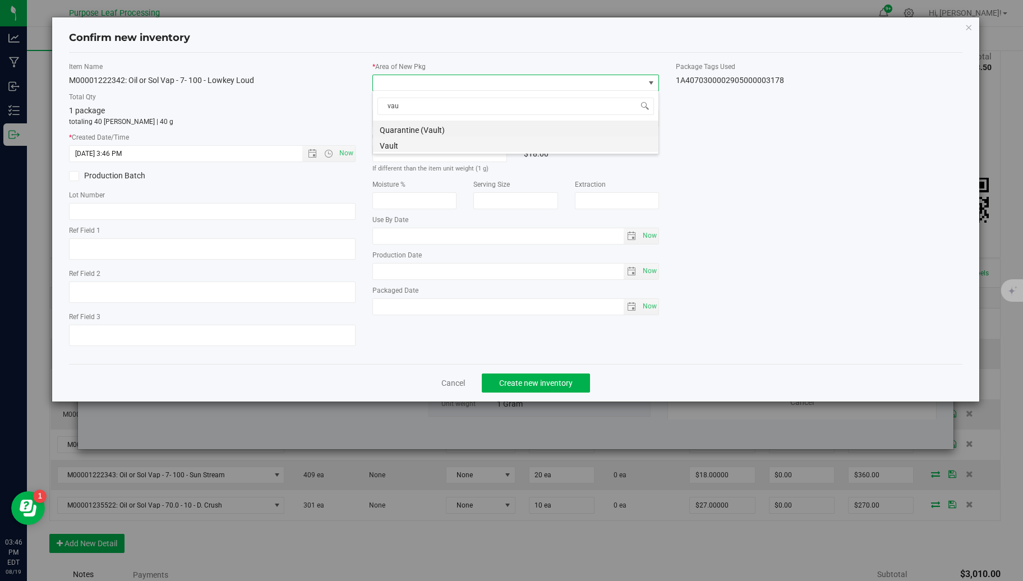
click at [401, 145] on li "Vault" at bounding box center [516, 144] width 286 height 16
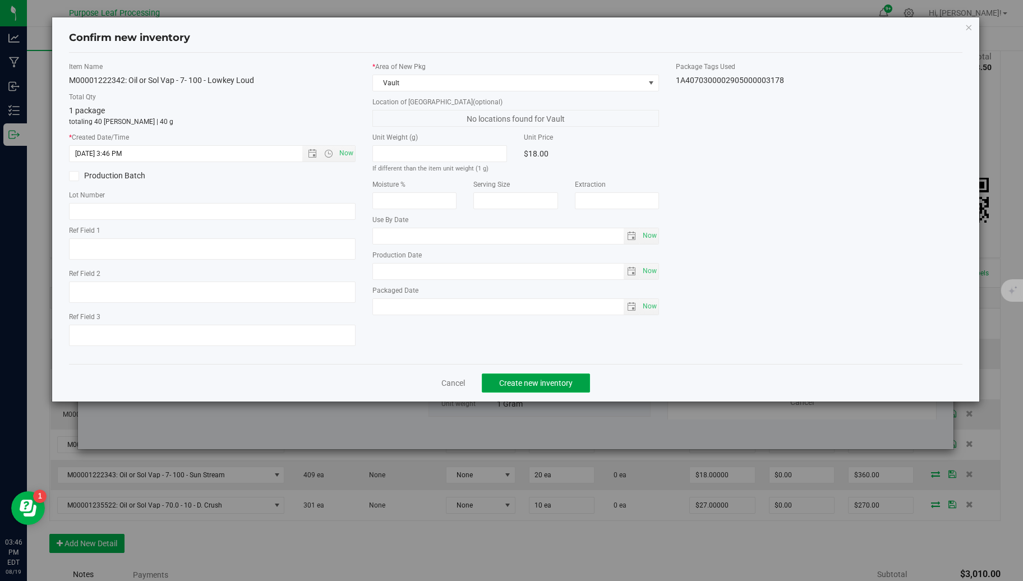
click at [554, 384] on span "Create new inventory" at bounding box center [536, 383] width 74 height 9
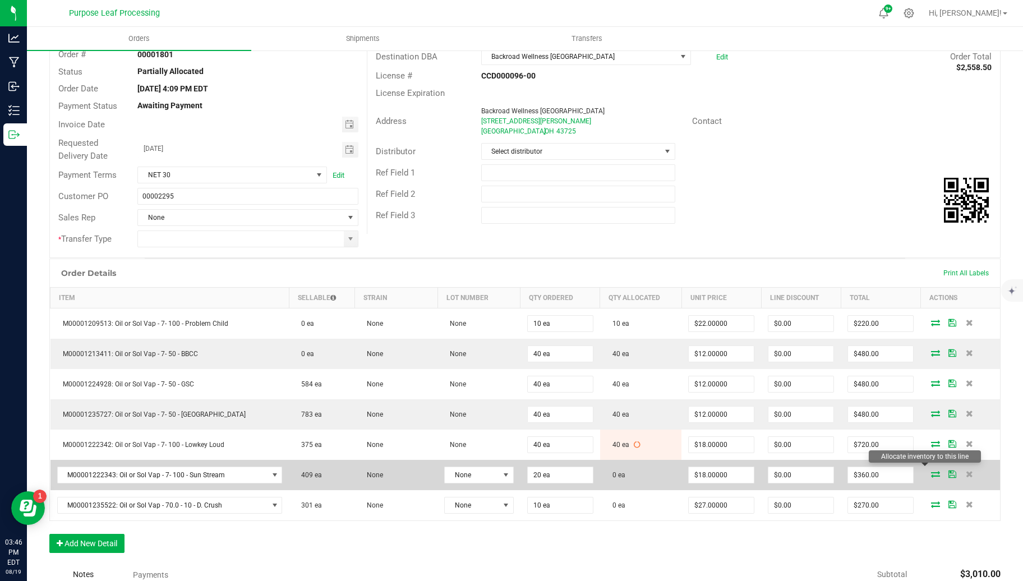
click at [931, 472] on icon at bounding box center [935, 474] width 9 height 7
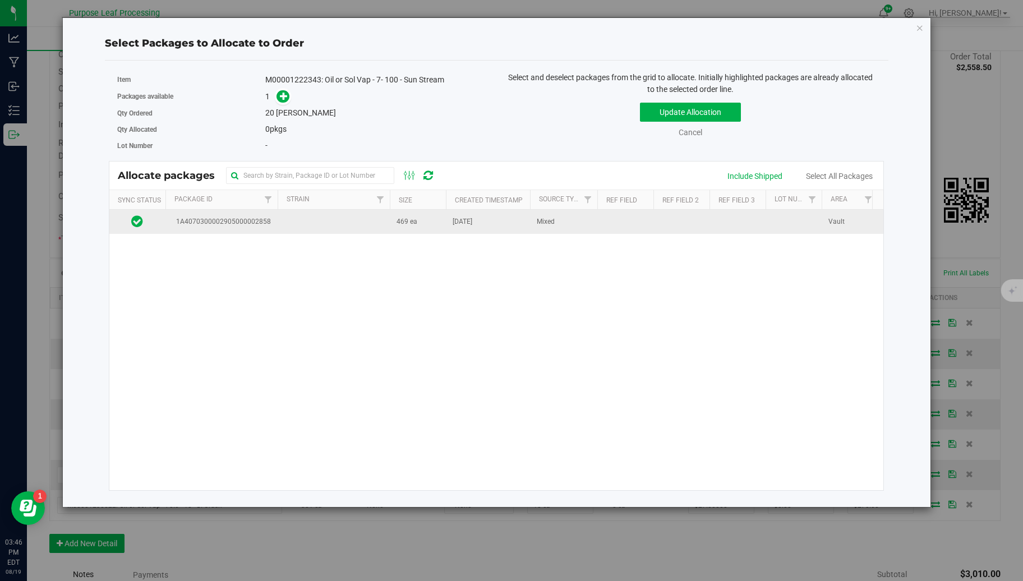
click at [352, 222] on td at bounding box center [334, 222] width 112 height 24
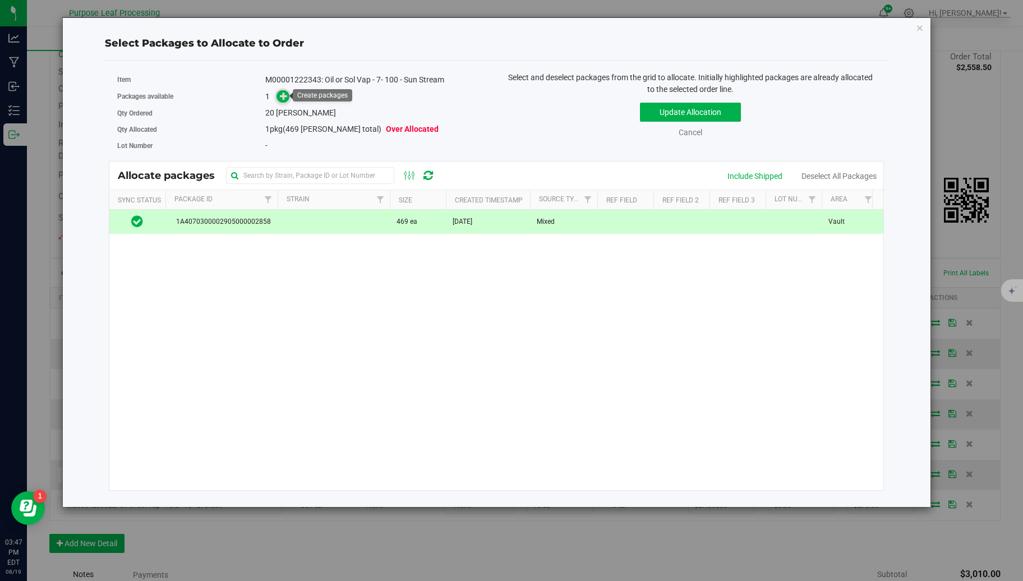
click at [282, 97] on icon at bounding box center [284, 96] width 8 height 8
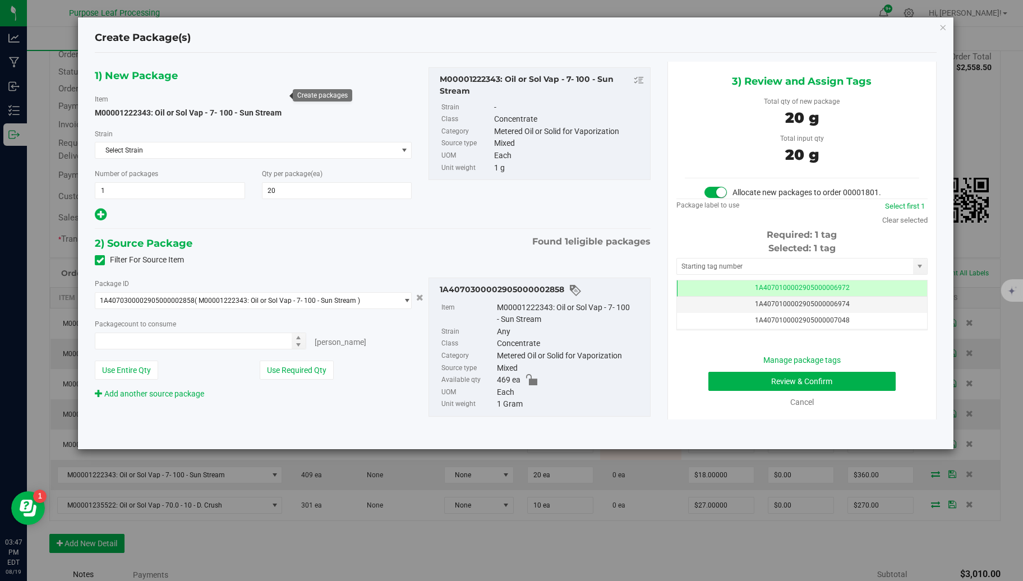
type input "20 ea"
click at [743, 268] on input "text" at bounding box center [795, 267] width 236 height 16
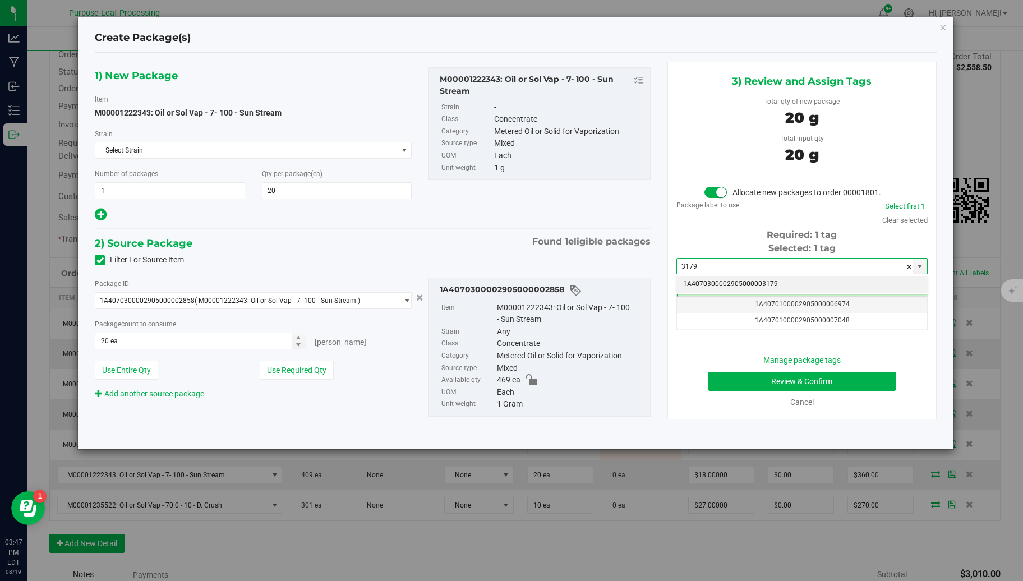
click at [705, 286] on li "1A4070300002905000003179" at bounding box center [802, 284] width 251 height 17
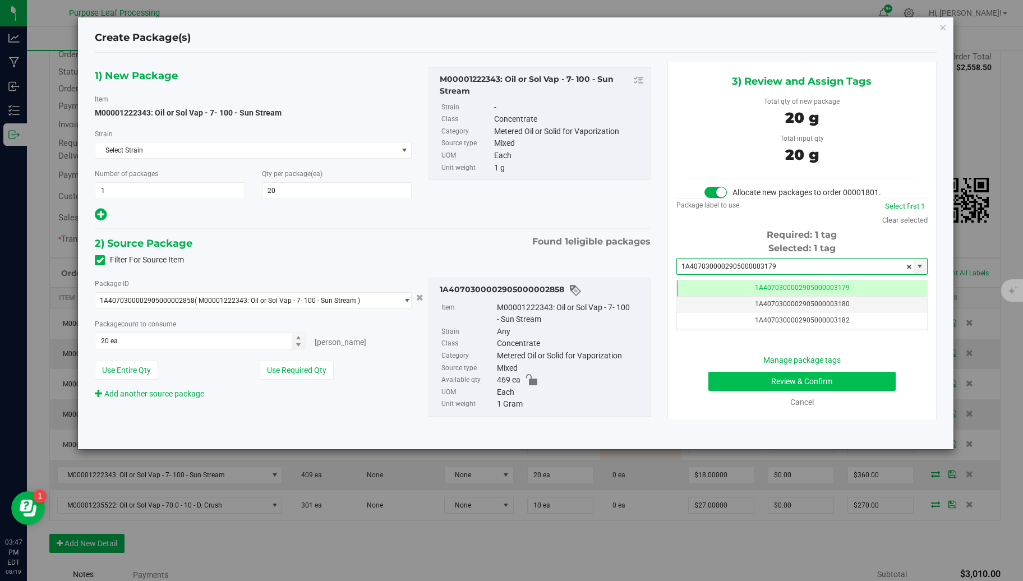
type input "1A4070300002905000003179"
click at [874, 383] on button "Review & Confirm" at bounding box center [803, 381] width 188 height 19
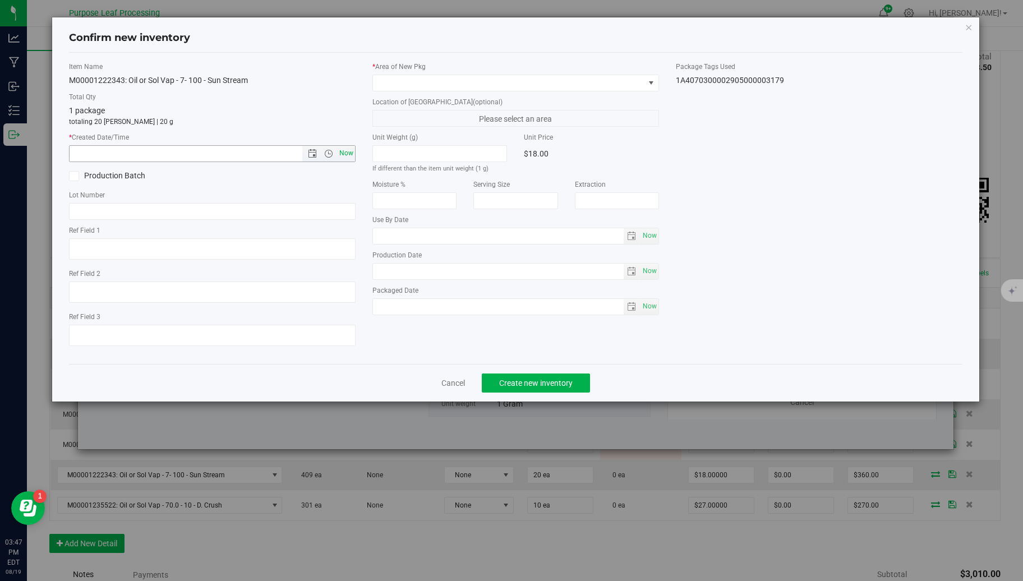
click at [345, 155] on span "Now" at bounding box center [346, 153] width 19 height 16
type input "[DATE] 3:47 PM"
click at [414, 84] on span at bounding box center [509, 83] width 272 height 16
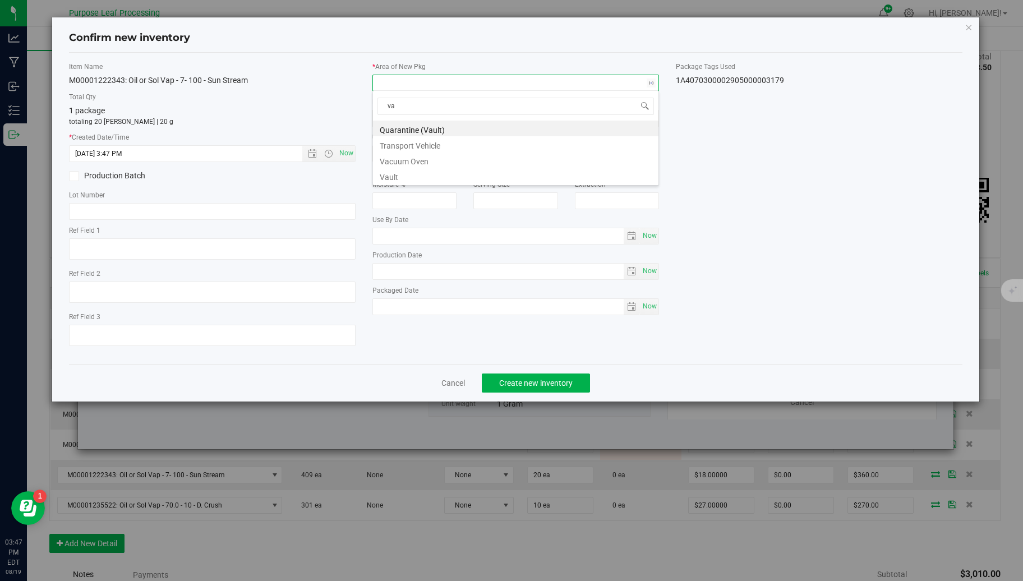
type input "vau"
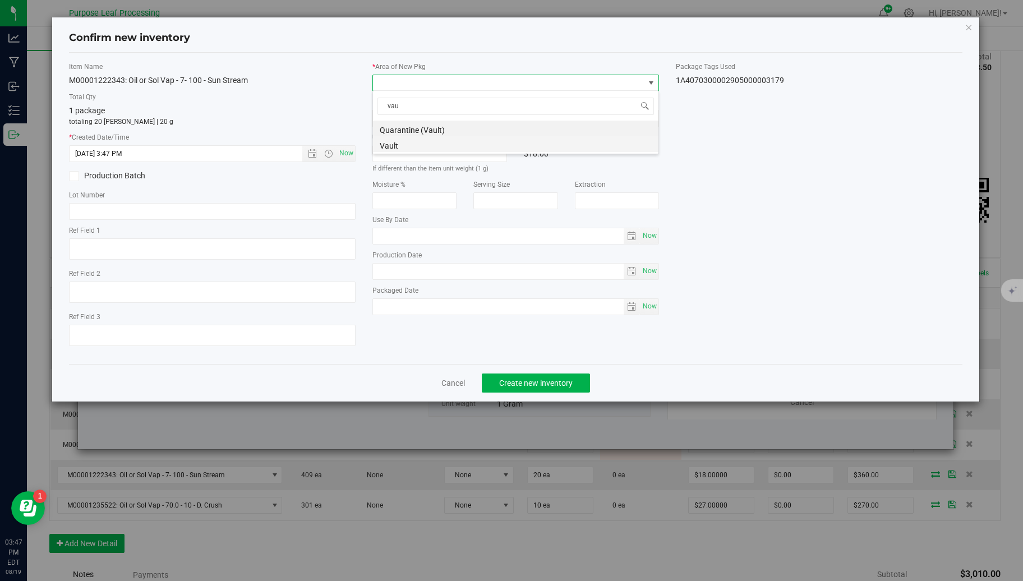
click at [391, 146] on li "Vault" at bounding box center [516, 144] width 286 height 16
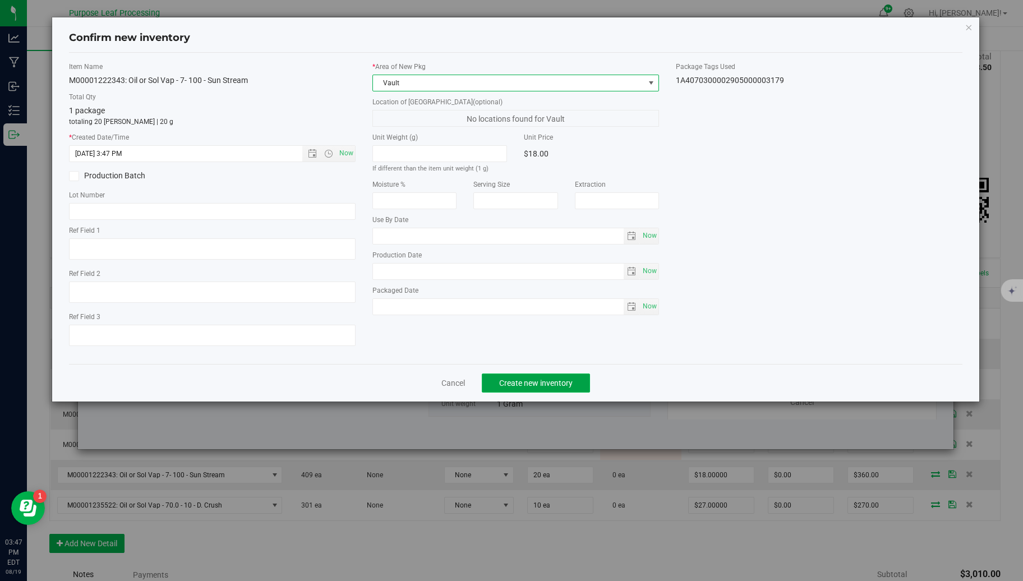
click at [547, 383] on span "Create new inventory" at bounding box center [536, 383] width 74 height 9
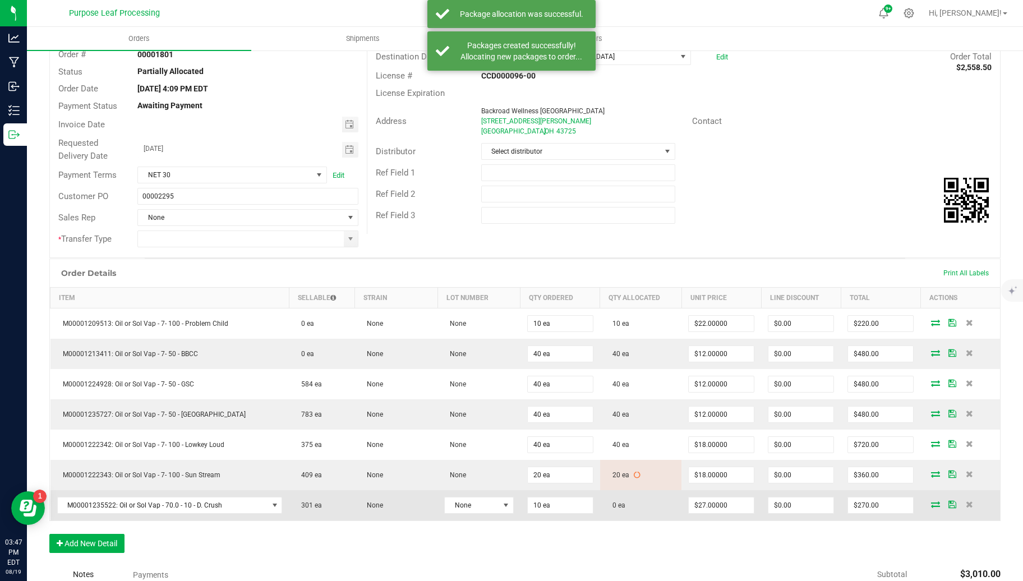
click at [931, 501] on icon at bounding box center [935, 504] width 9 height 7
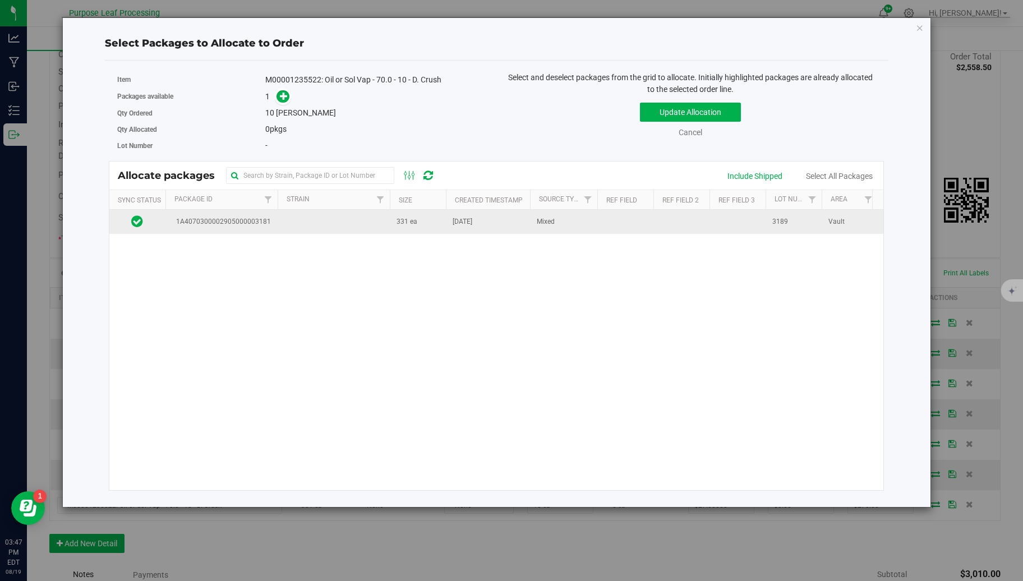
click at [261, 222] on span "1A4070300002905000003181" at bounding box center [221, 222] width 99 height 11
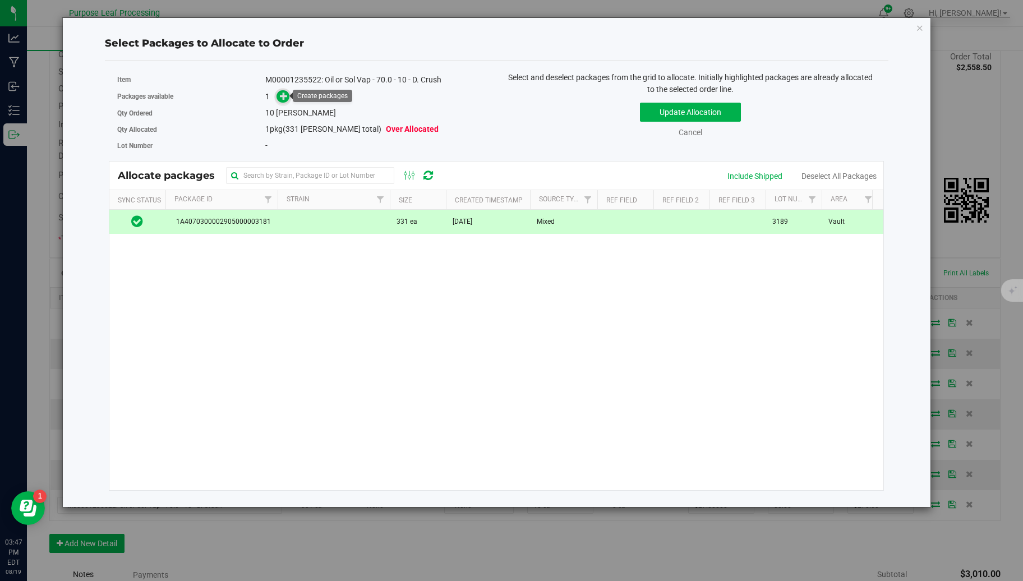
click at [286, 95] on icon at bounding box center [284, 96] width 8 height 8
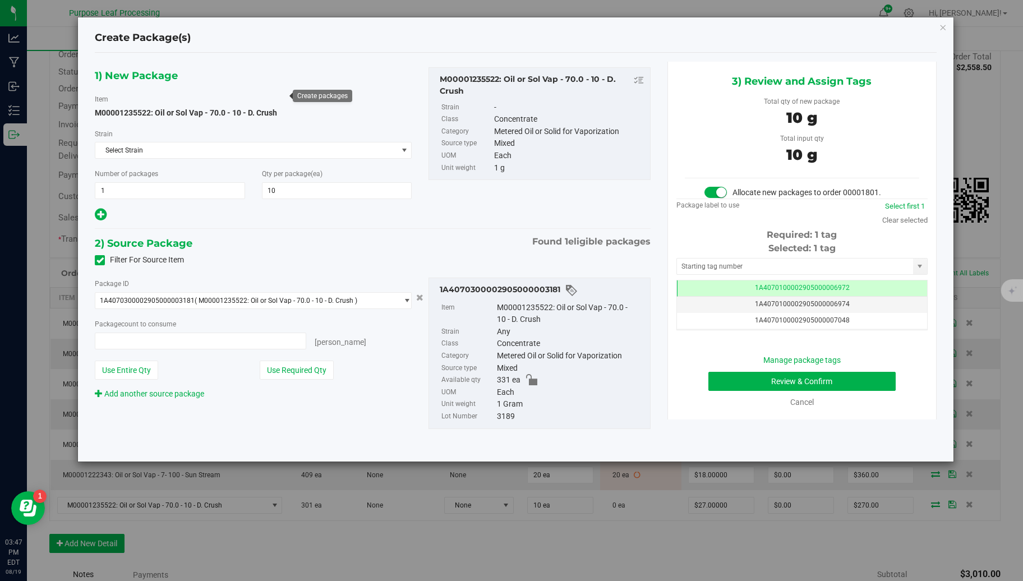
type input "10 ea"
click at [741, 262] on input "text" at bounding box center [795, 267] width 236 height 16
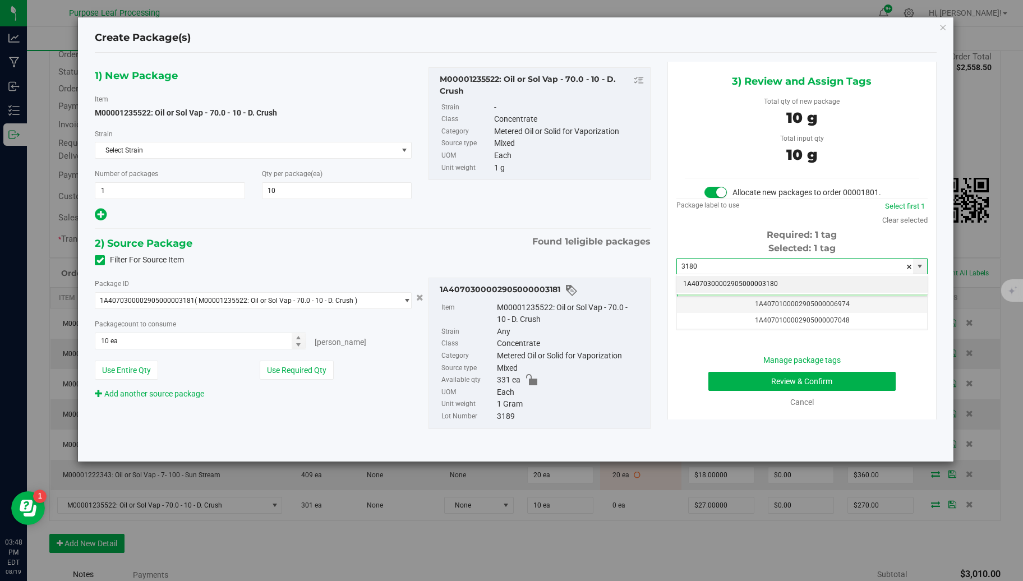
click at [714, 283] on li "1A4070300002905000003180" at bounding box center [802, 284] width 251 height 17
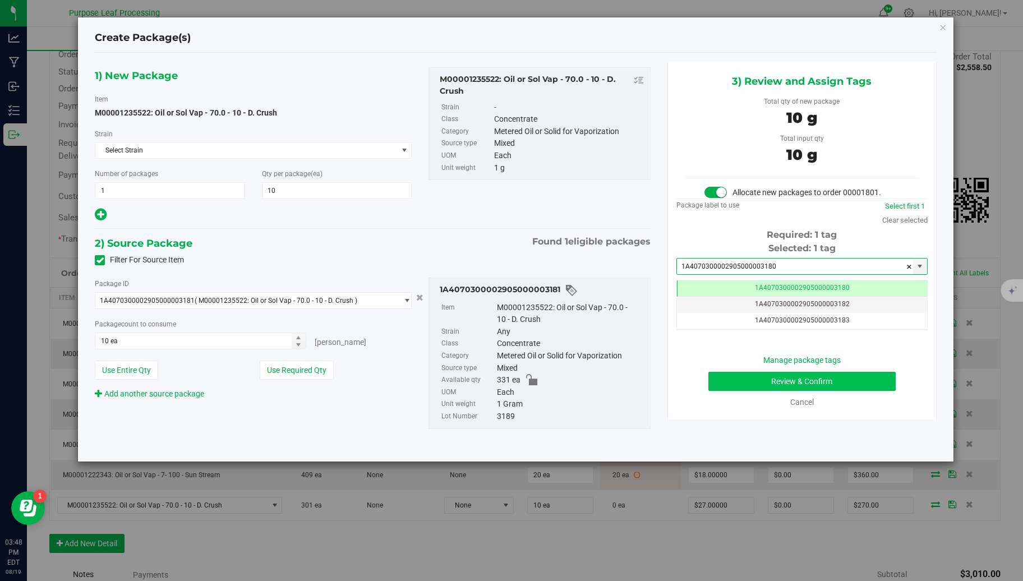
type input "1A4070300002905000003180"
click at [860, 382] on button "Review & Confirm" at bounding box center [803, 381] width 188 height 19
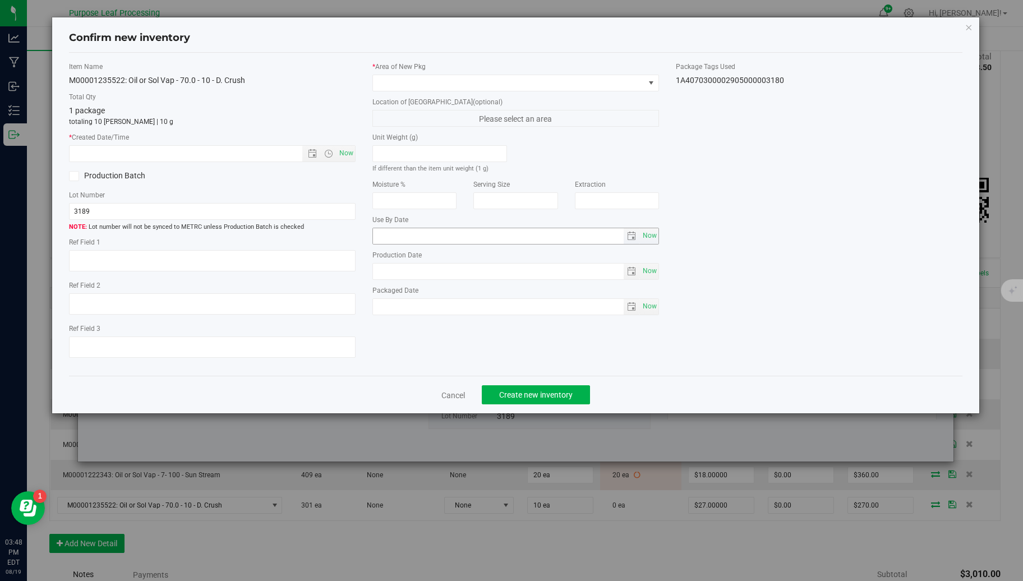
type input "[DATE]"
click at [348, 152] on span "Now" at bounding box center [346, 153] width 19 height 16
type input "[DATE] 3:48 PM"
click at [440, 88] on span at bounding box center [509, 83] width 272 height 16
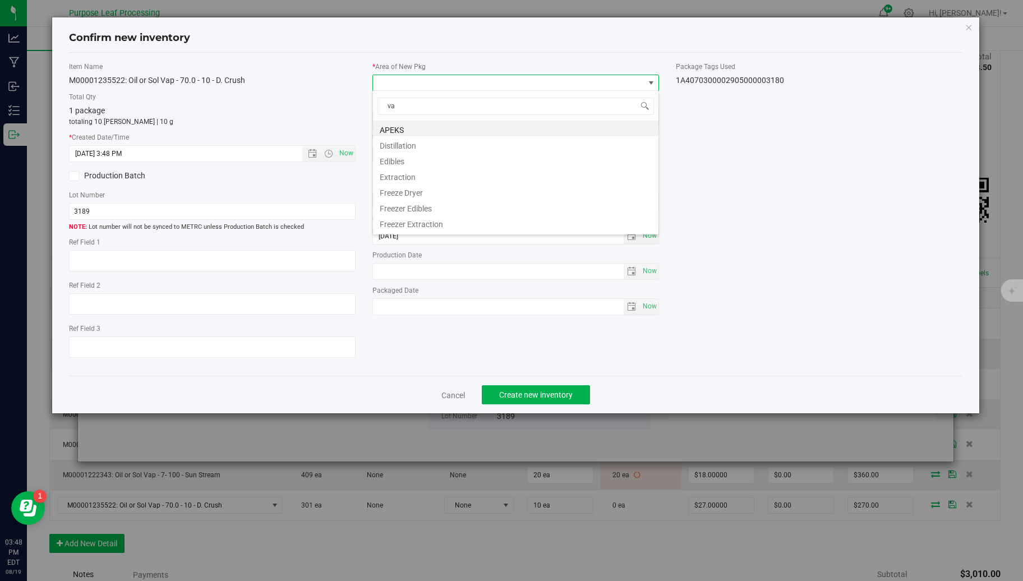
type input "vau"
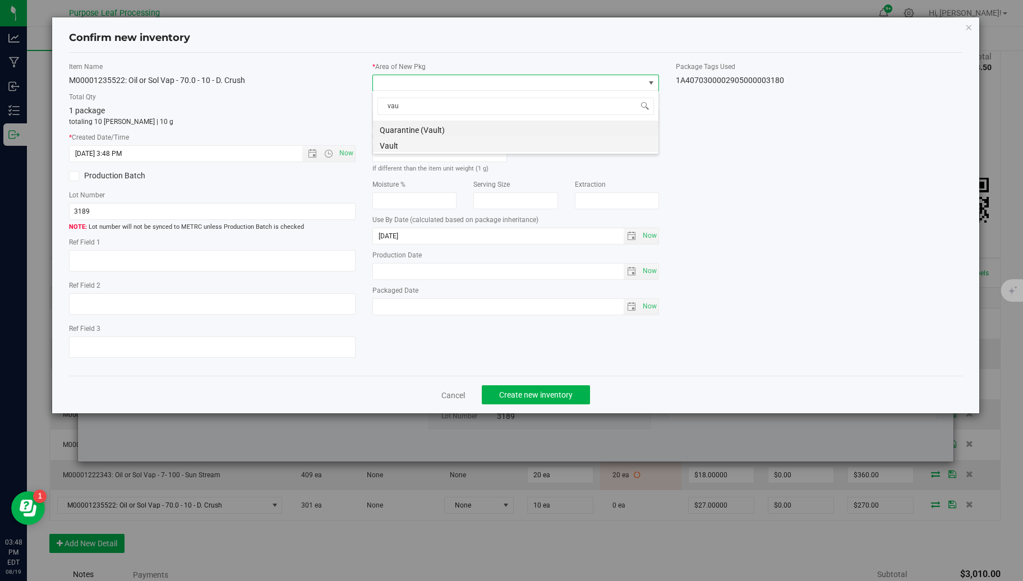
click at [411, 146] on li "Vault" at bounding box center [516, 144] width 286 height 16
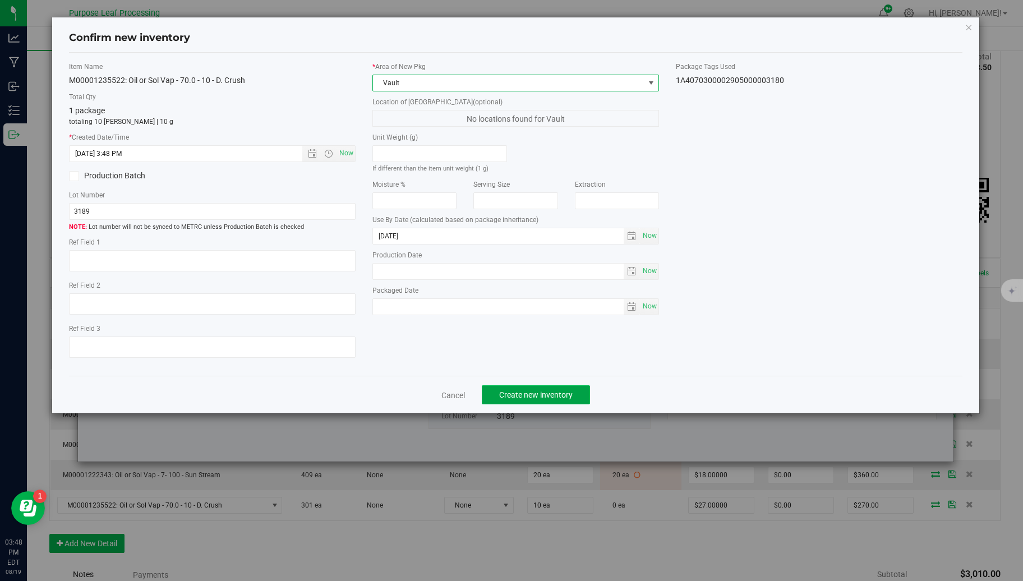
click at [549, 395] on span "Create new inventory" at bounding box center [536, 395] width 74 height 9
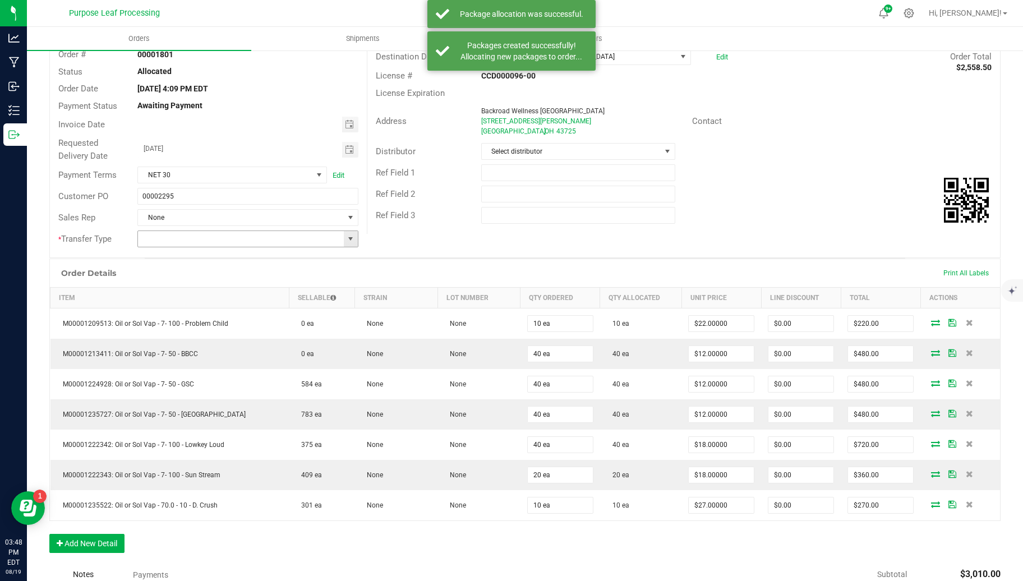
click at [346, 237] on span at bounding box center [350, 239] width 9 height 9
click at [205, 297] on li "Wholesale Transfer" at bounding box center [245, 296] width 217 height 19
type input "Wholesale Transfer"
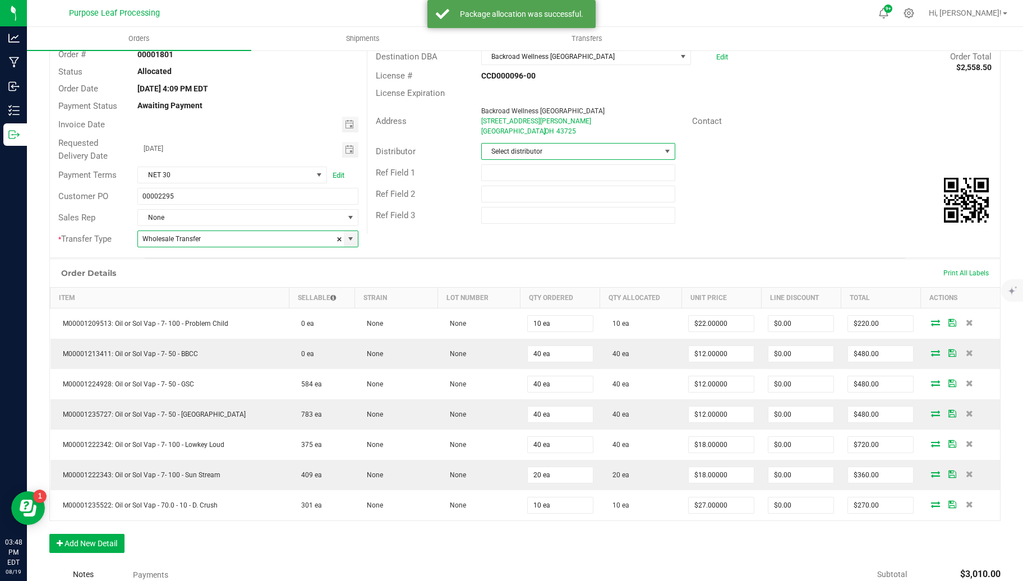
click at [663, 153] on span at bounding box center [667, 151] width 9 height 9
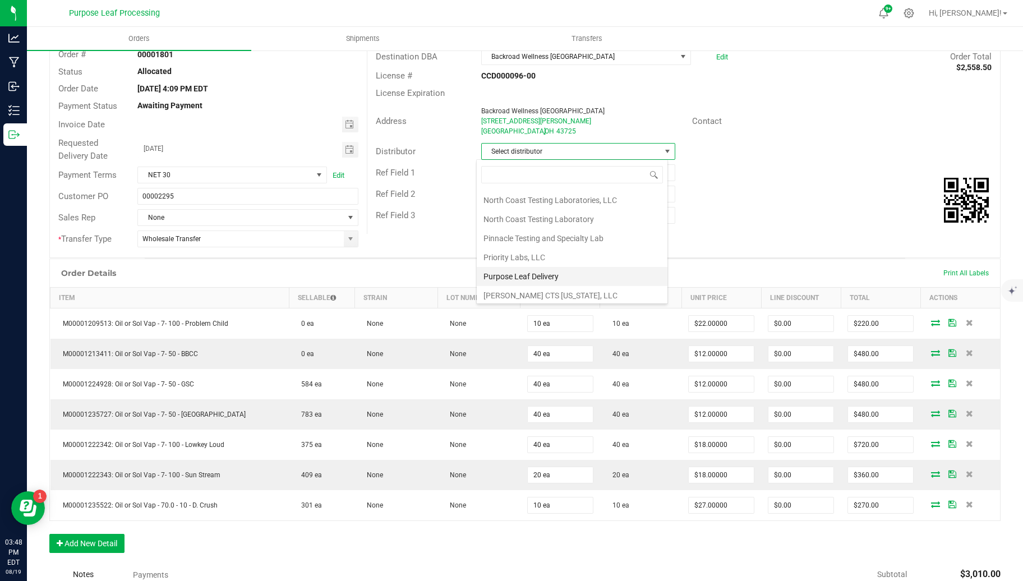
click at [550, 268] on li "Purpose Leaf Delivery" at bounding box center [572, 276] width 191 height 19
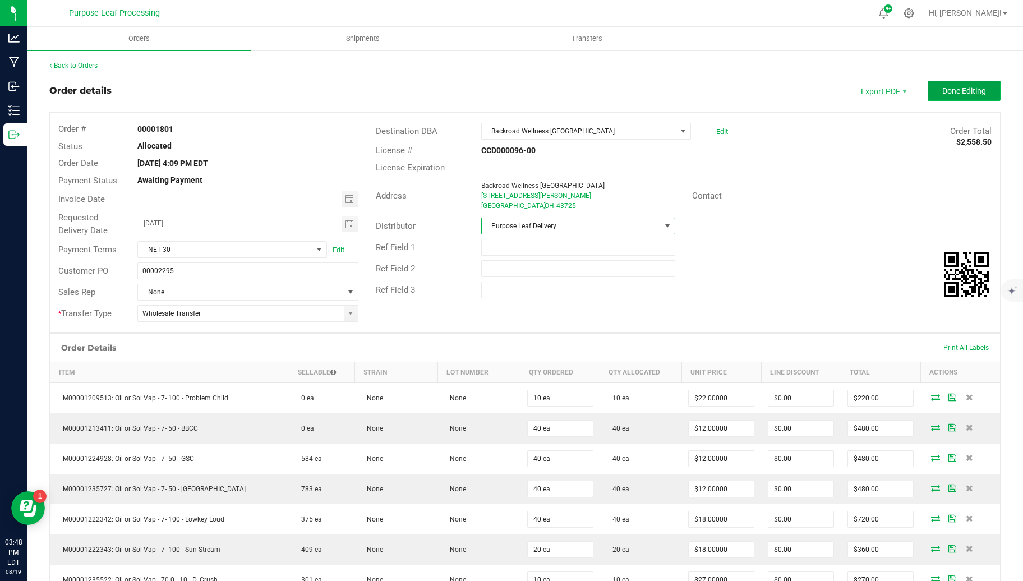
click at [957, 94] on span "Done Editing" at bounding box center [965, 90] width 44 height 9
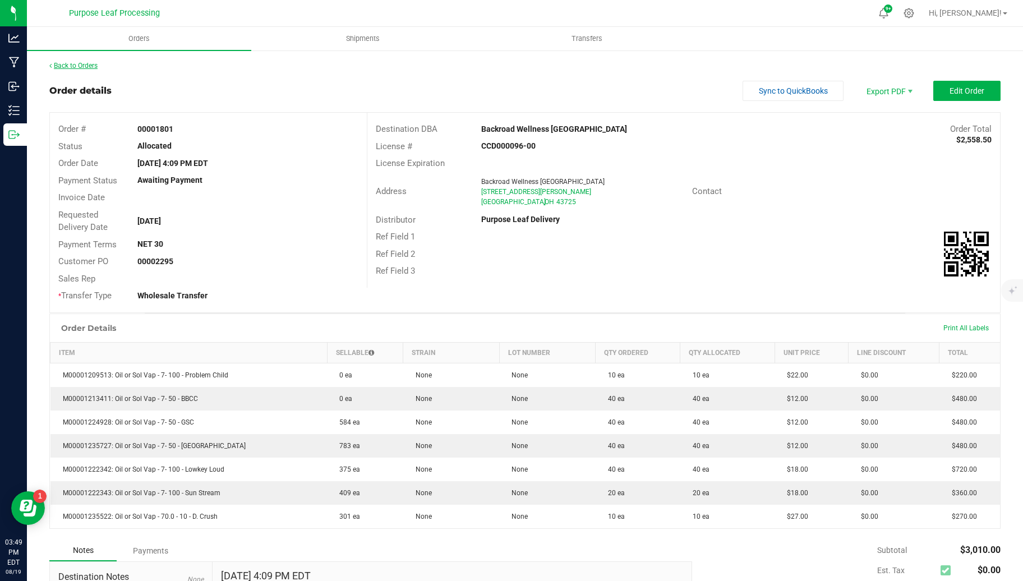
click at [90, 66] on link "Back to Orders" at bounding box center [73, 66] width 48 height 8
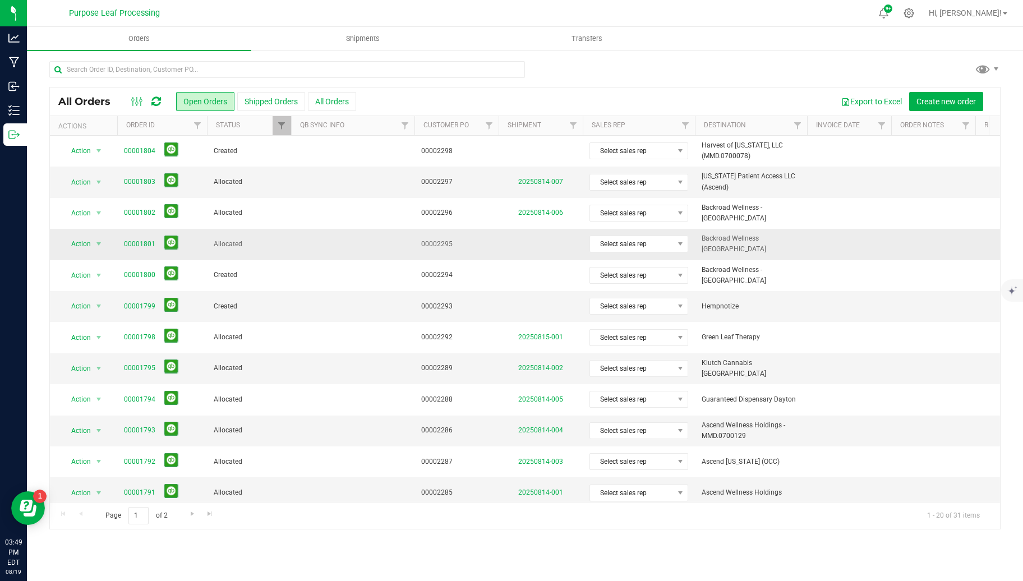
click at [366, 239] on td at bounding box center [352, 244] width 123 height 31
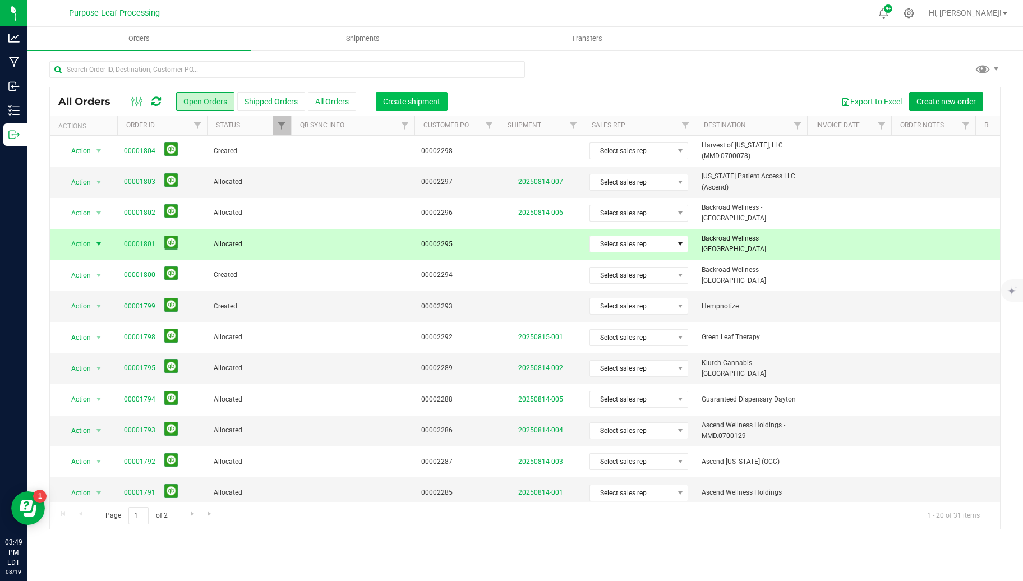
click at [400, 101] on span "Create shipment" at bounding box center [411, 101] width 57 height 9
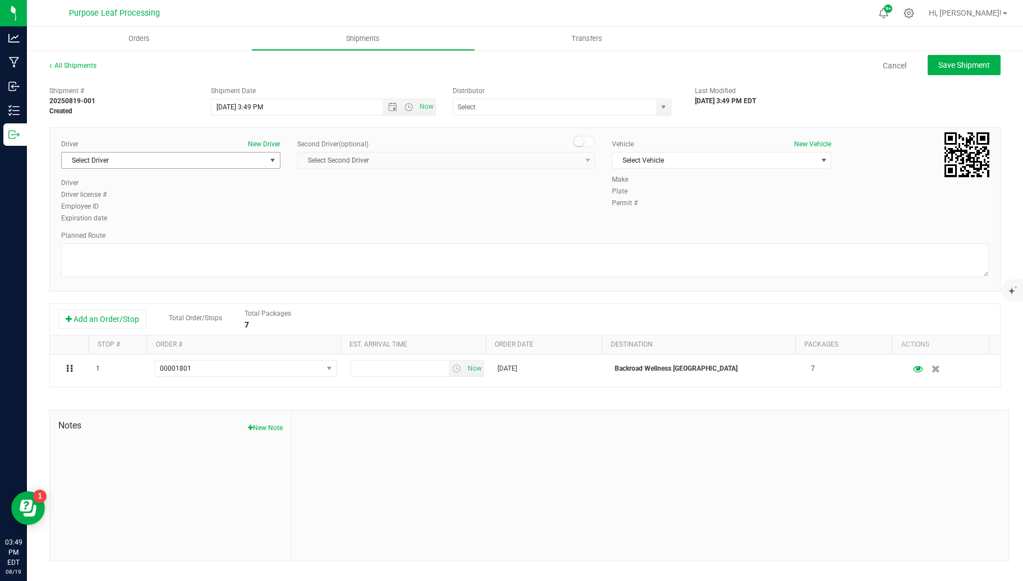
click at [233, 159] on span "Select Driver" at bounding box center [164, 161] width 204 height 16
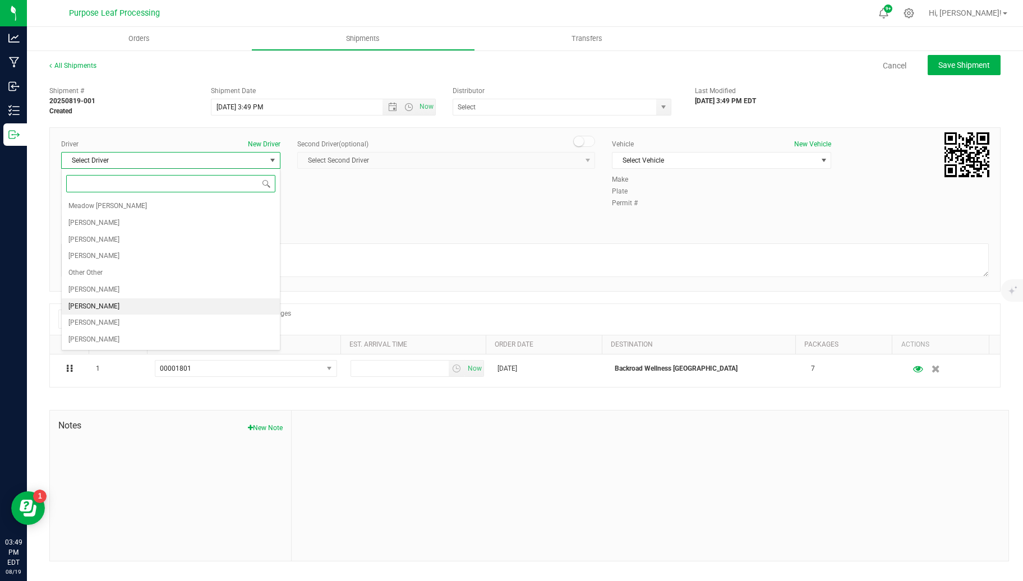
click at [104, 302] on span "[PERSON_NAME]" at bounding box center [93, 307] width 51 height 15
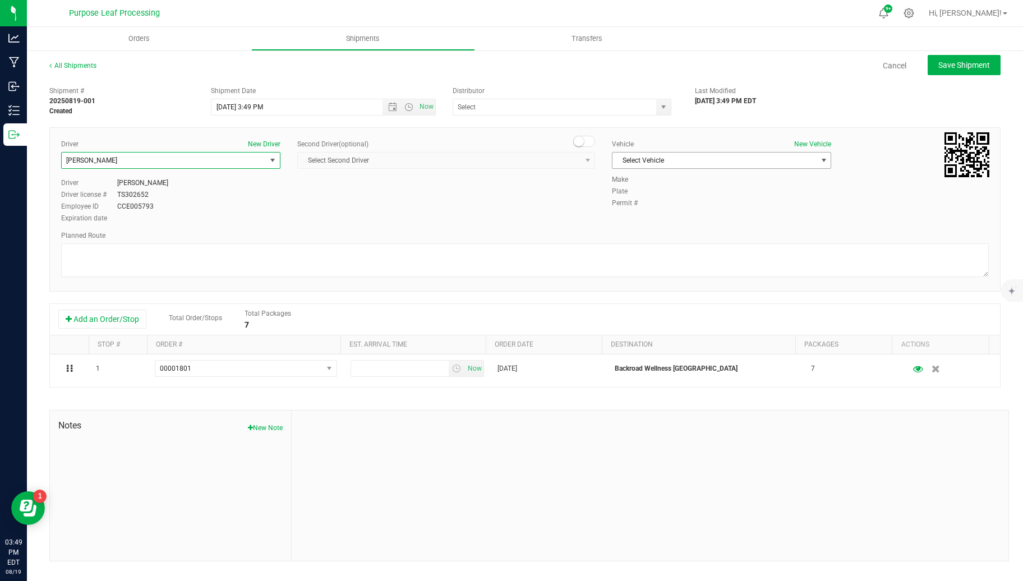
click at [825, 164] on span "select" at bounding box center [824, 160] width 9 height 9
click at [704, 195] on li "[PERSON_NAME] 2 - PLQ 2807" at bounding box center [722, 195] width 218 height 17
click at [670, 110] on span "select" at bounding box center [663, 107] width 14 height 16
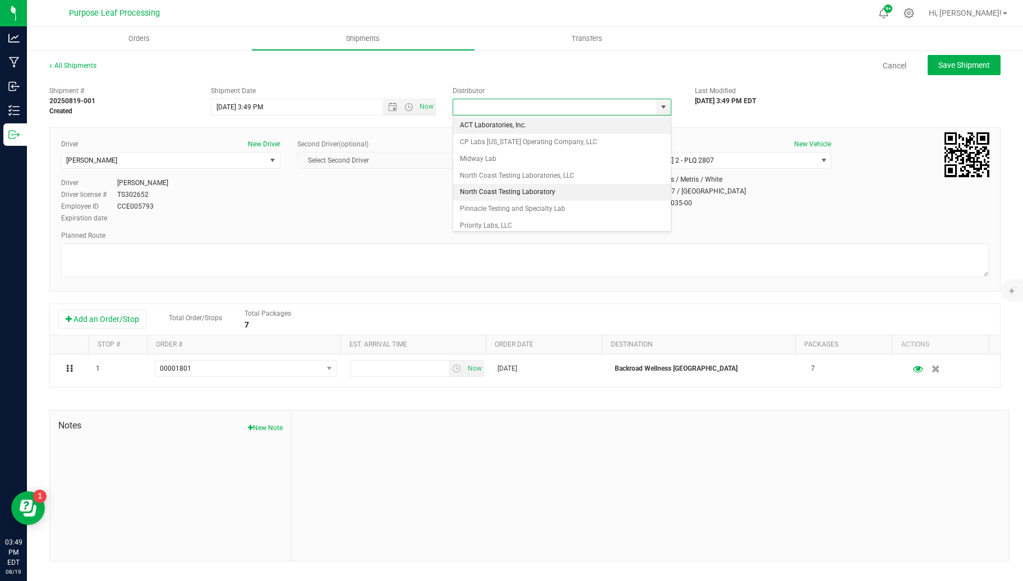
scroll to position [34, 0]
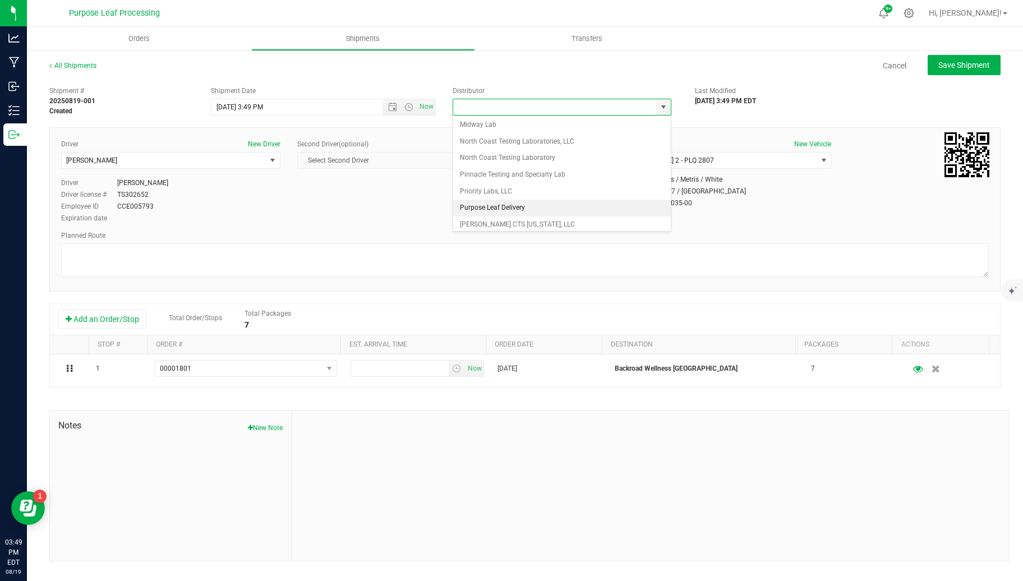
click at [515, 204] on li "Purpose Leaf Delivery" at bounding box center [561, 208] width 217 height 17
type input "Purpose Leaf Delivery"
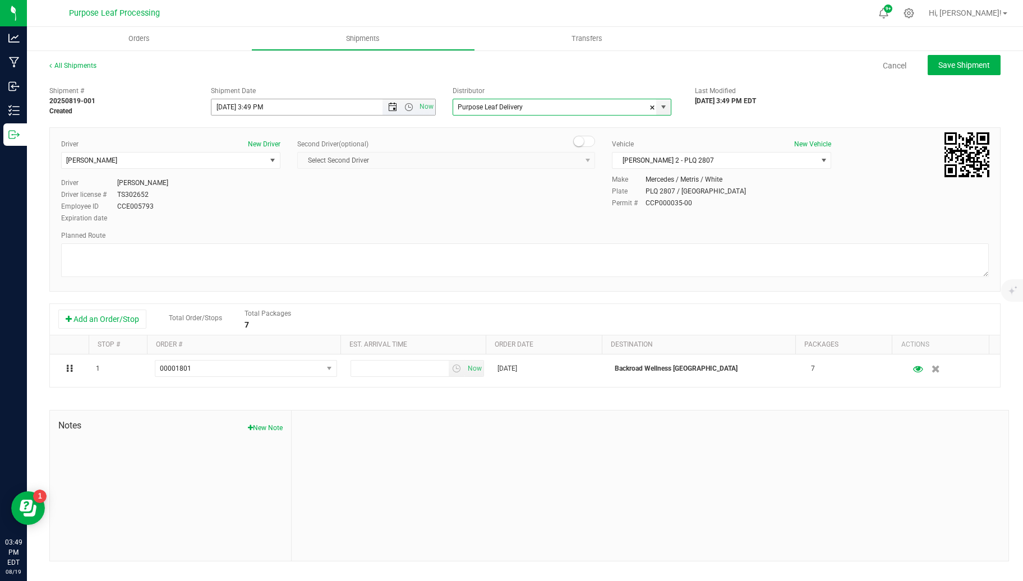
click at [393, 107] on span "Open the date view" at bounding box center [392, 107] width 9 height 9
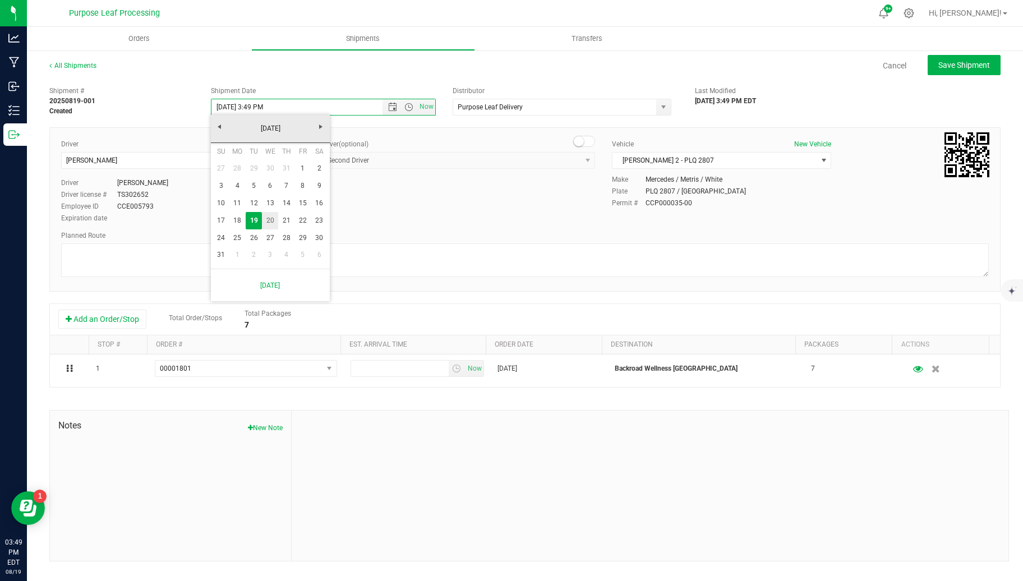
click at [268, 219] on link "20" at bounding box center [270, 220] width 16 height 17
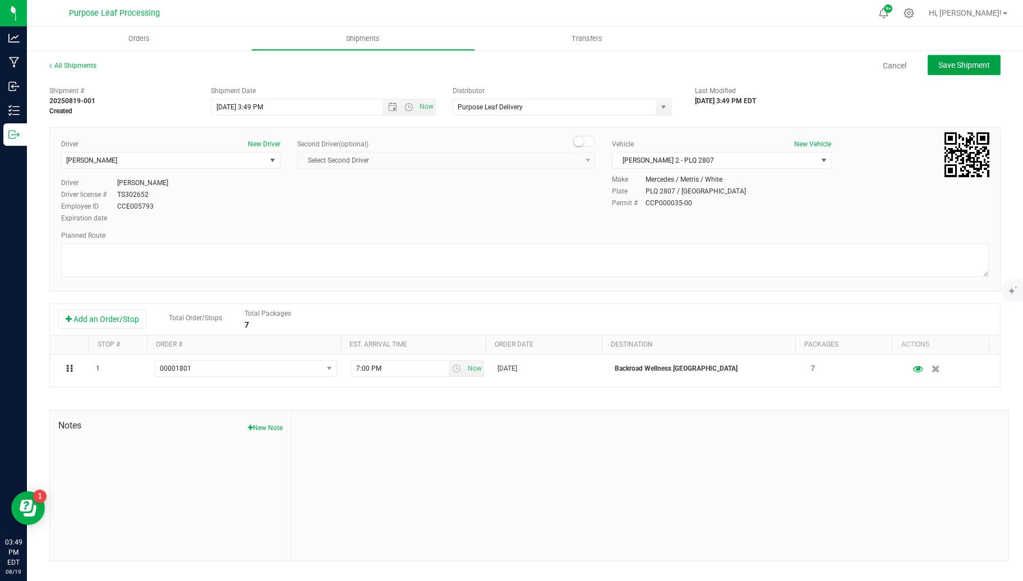
click at [955, 63] on span "Save Shipment" at bounding box center [965, 65] width 52 height 9
type input "[DATE] 7:49 PM"
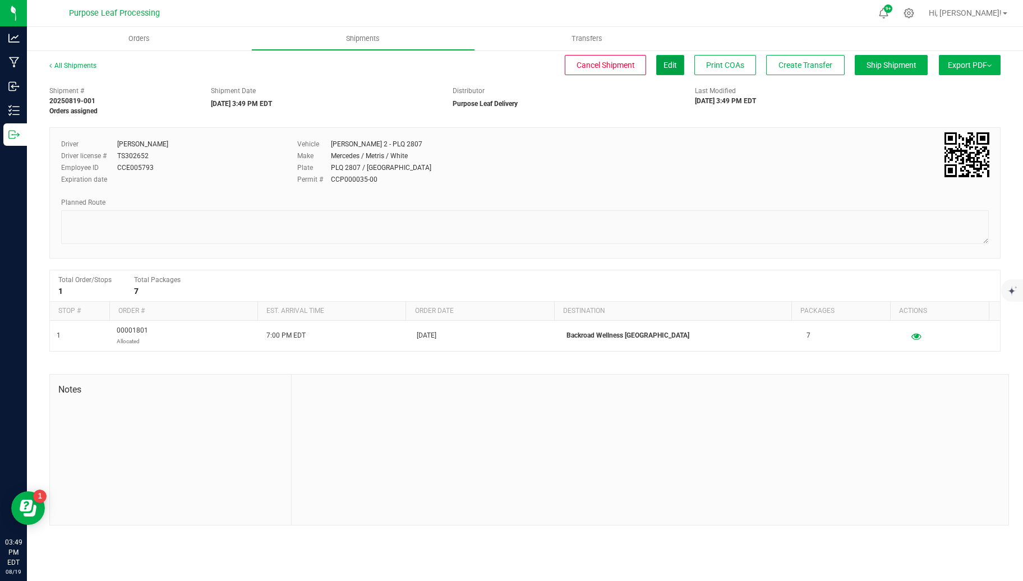
click at [670, 71] on button "Edit" at bounding box center [670, 65] width 28 height 20
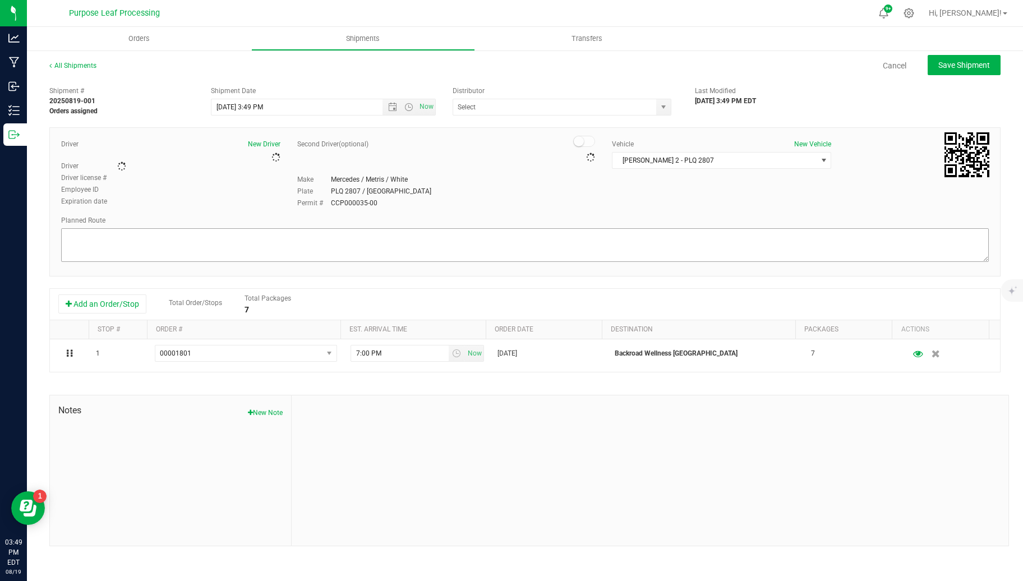
type input "Purpose Leaf Delivery"
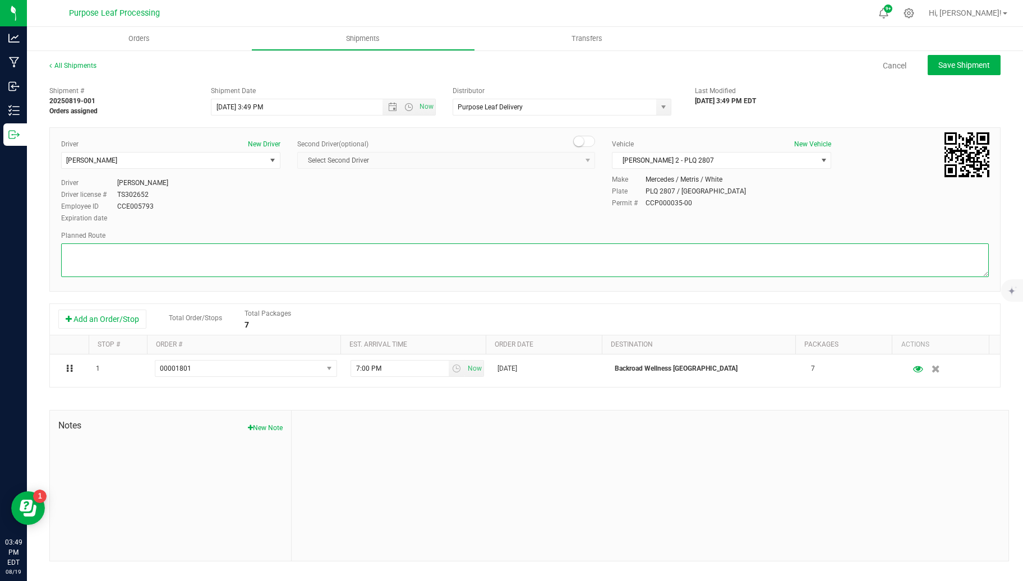
click at [181, 246] on textarea at bounding box center [525, 261] width 928 height 34
type textarea "see manifest"
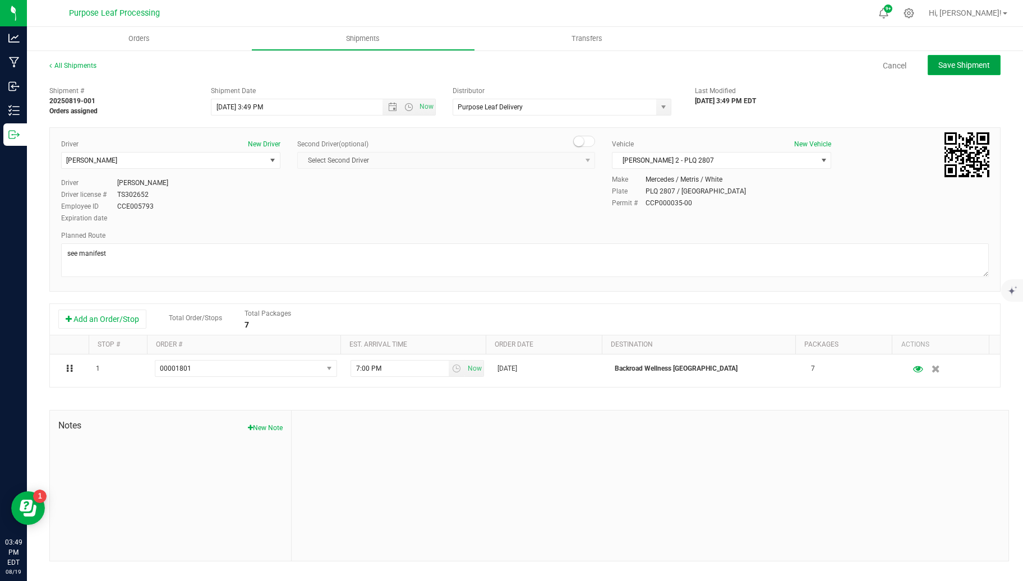
click at [967, 66] on span "Save Shipment" at bounding box center [965, 65] width 52 height 9
type input "[DATE] 7:49 PM"
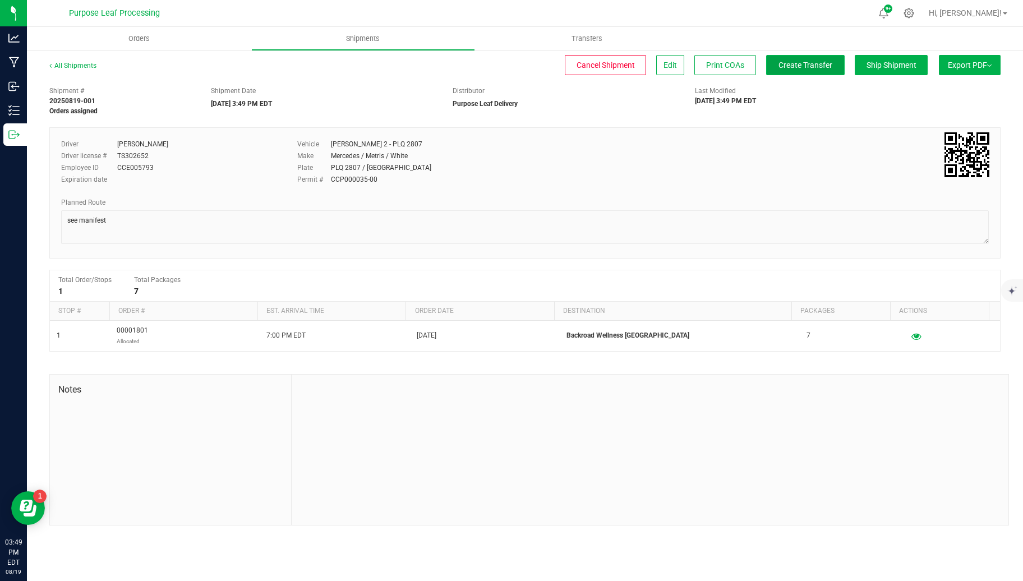
click at [816, 72] on button "Create Transfer" at bounding box center [805, 65] width 79 height 20
